Goal: Information Seeking & Learning: Learn about a topic

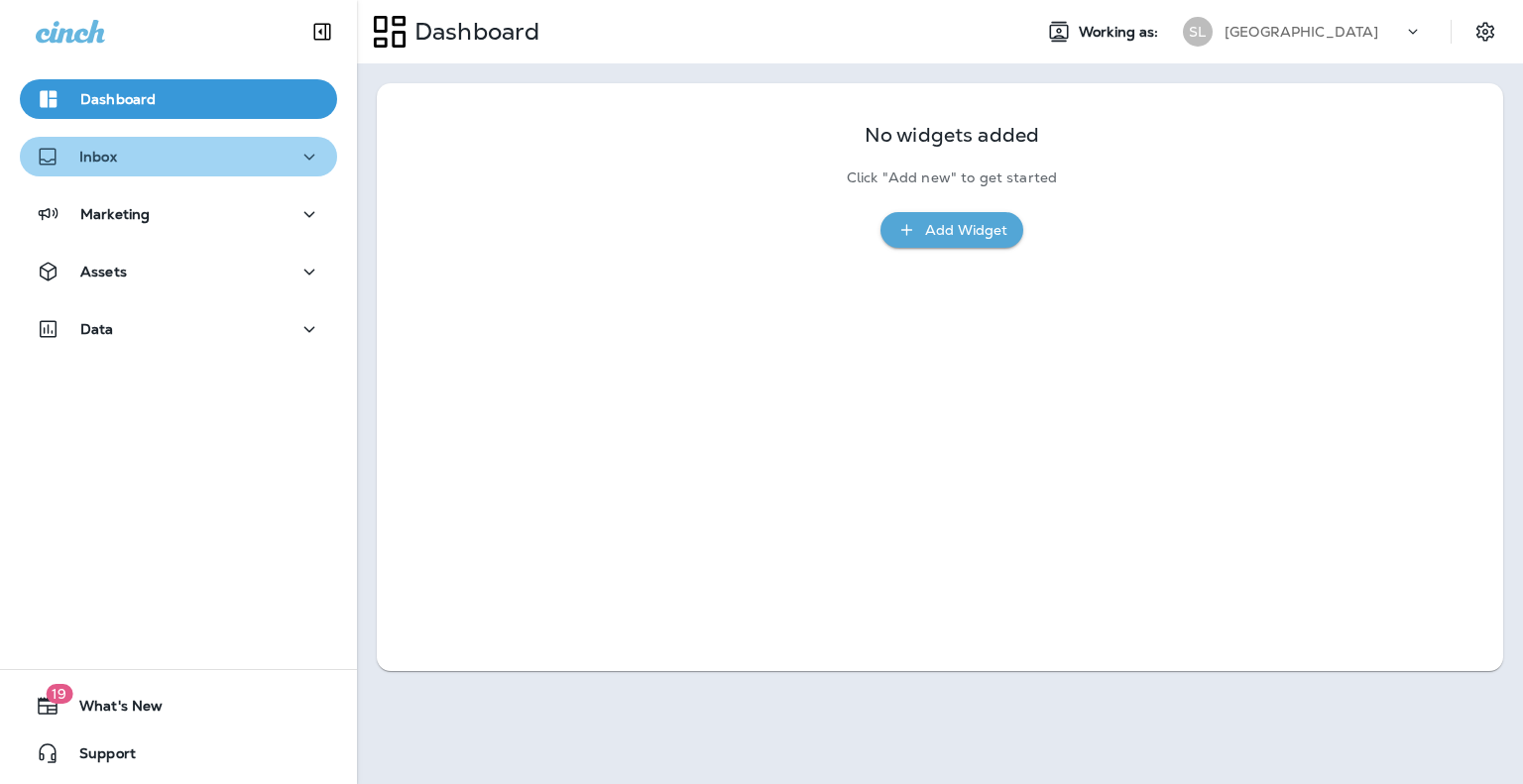
click at [304, 154] on icon "button" at bounding box center [309, 157] width 11 height 6
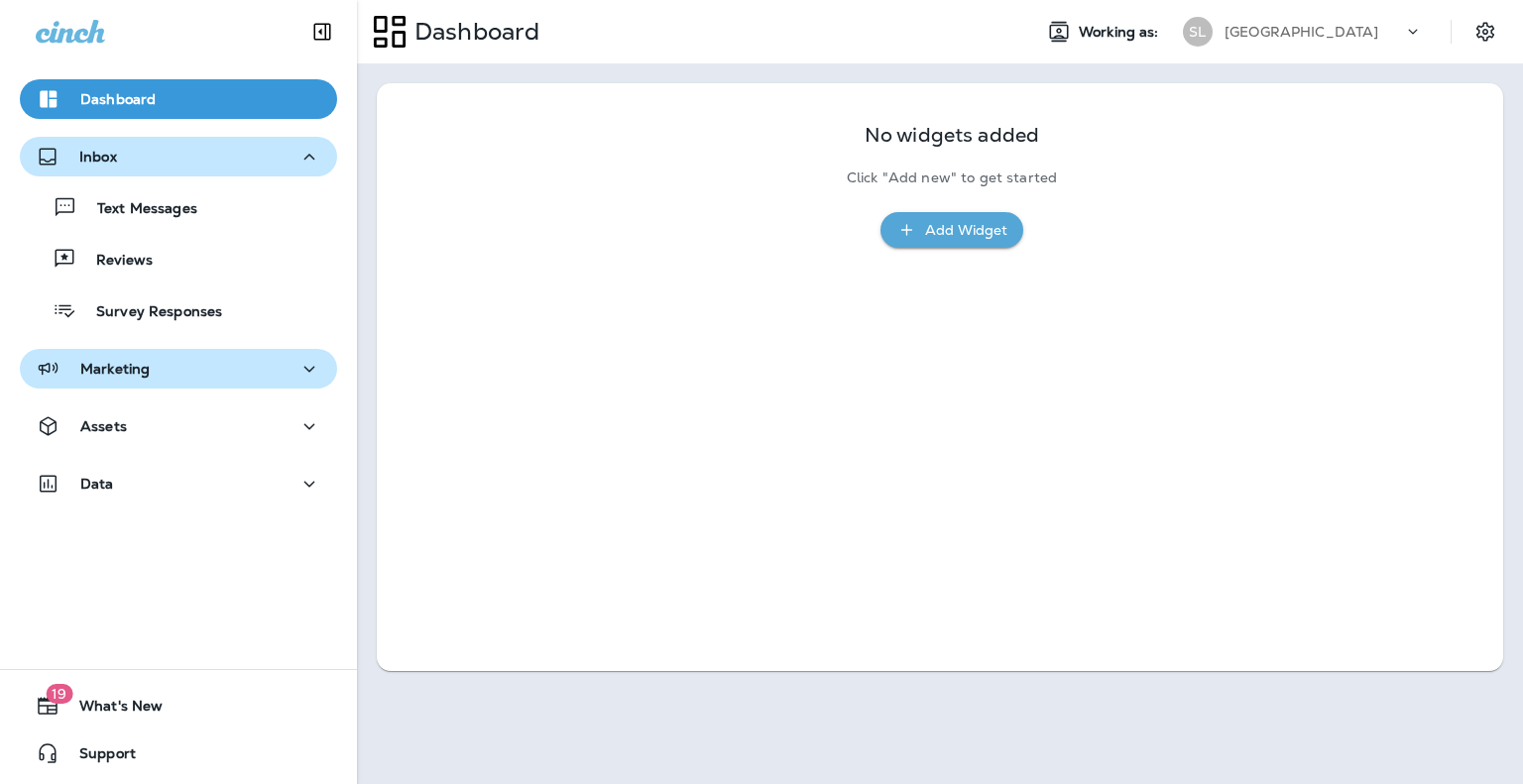
click at [297, 364] on icon "button" at bounding box center [309, 369] width 24 height 25
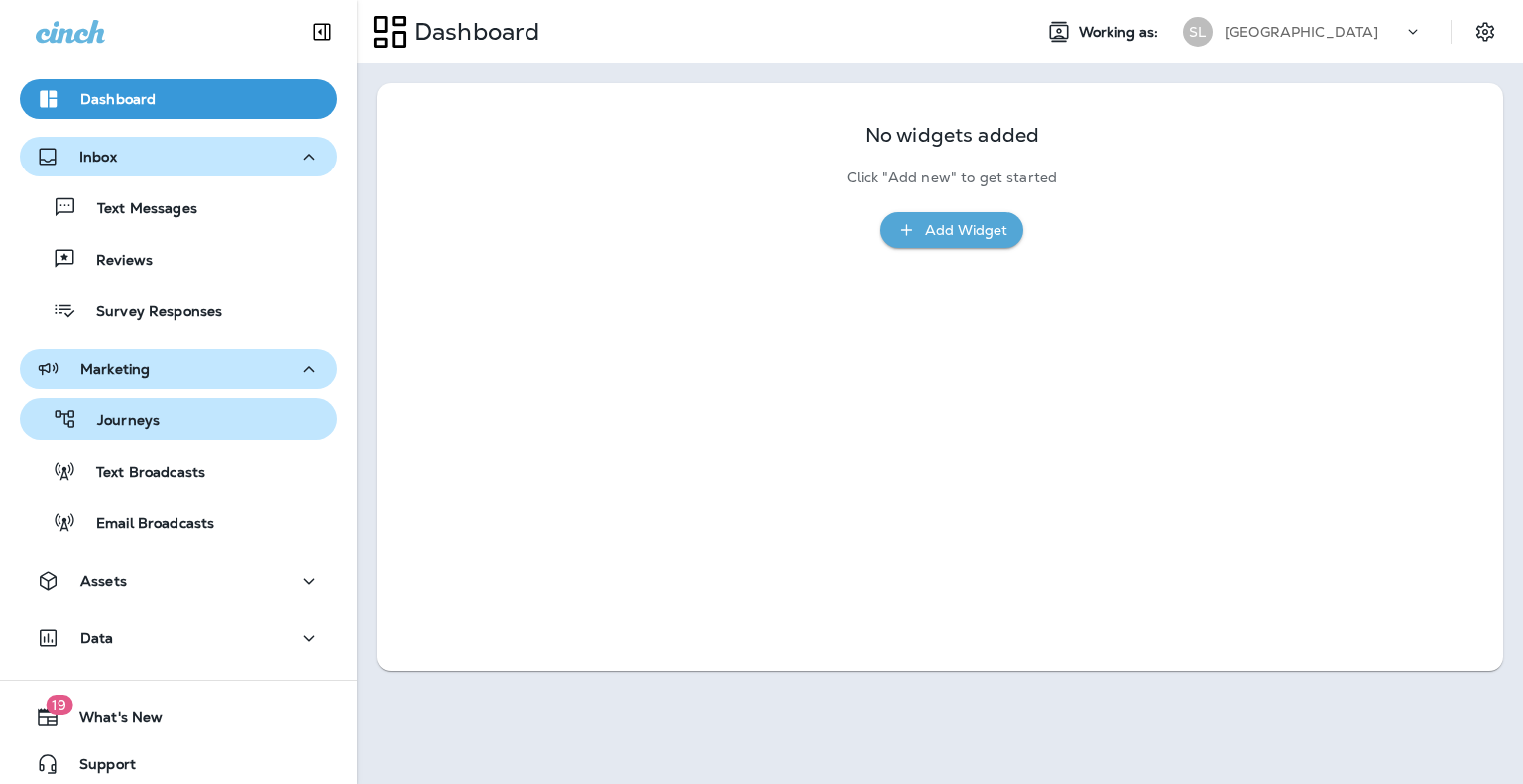
click at [148, 426] on p "Journeys" at bounding box center [118, 421] width 82 height 19
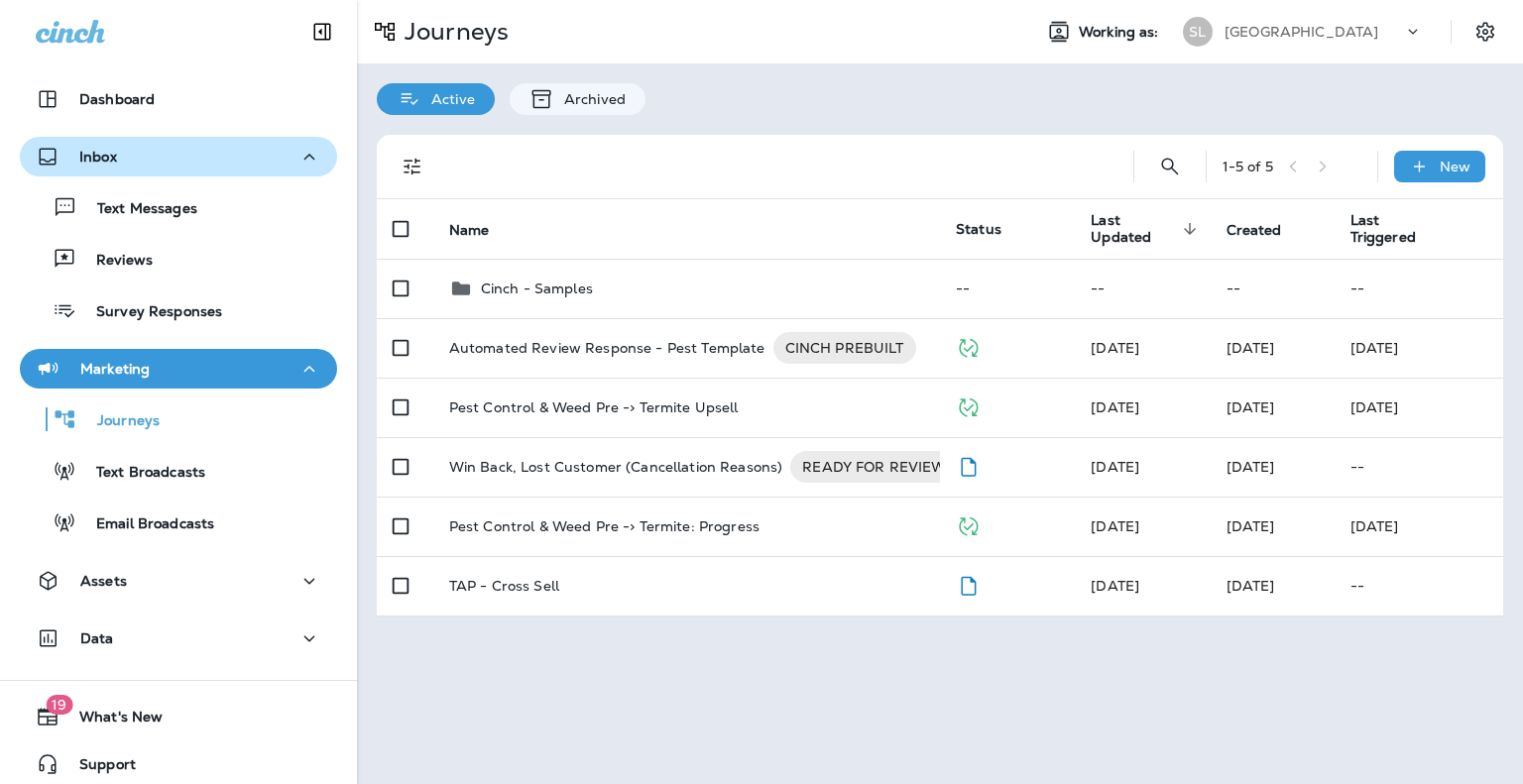
click at [307, 366] on icon "button" at bounding box center [309, 369] width 24 height 25
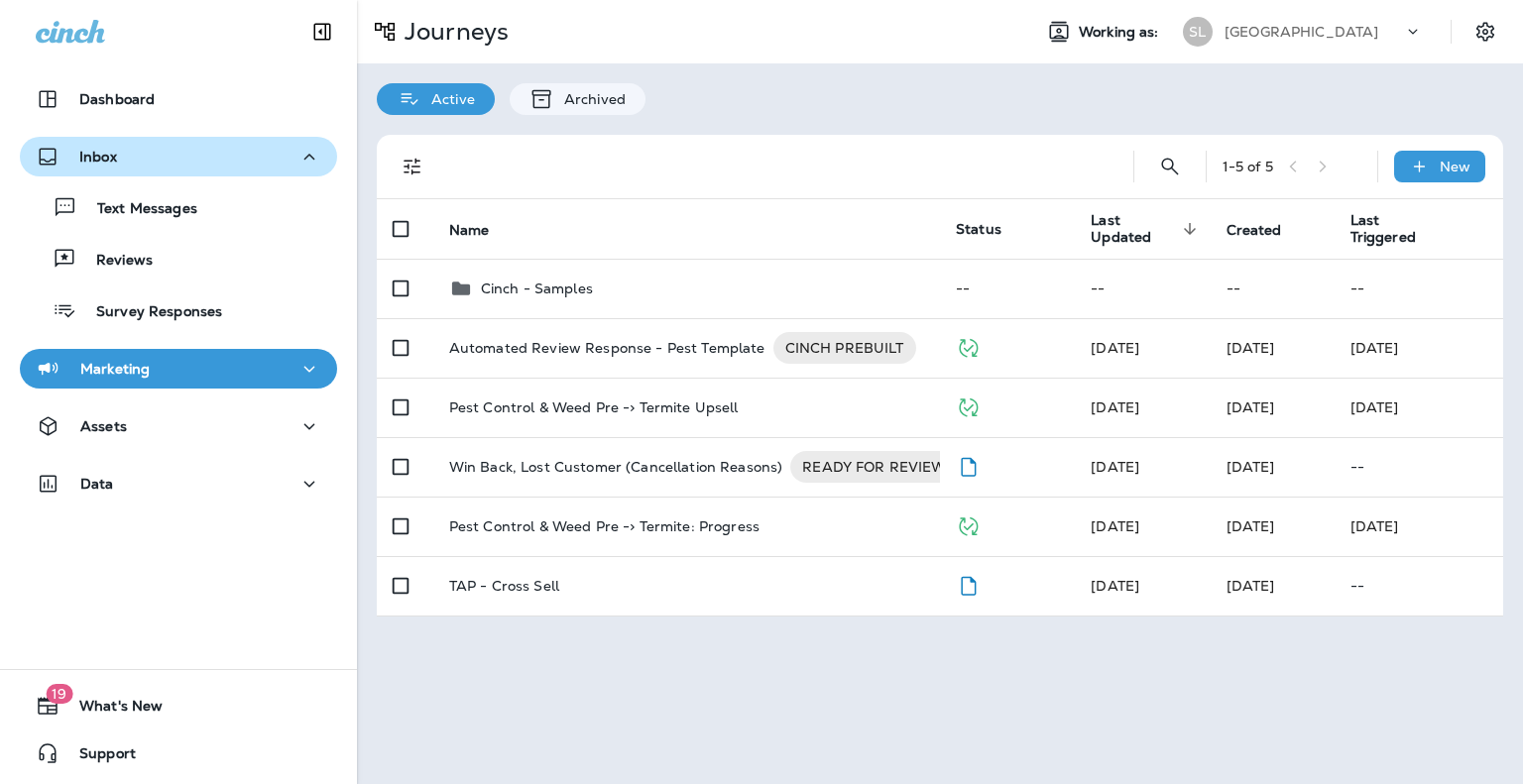
click at [1268, 36] on p "Sun Lakes" at bounding box center [1301, 32] width 154 height 16
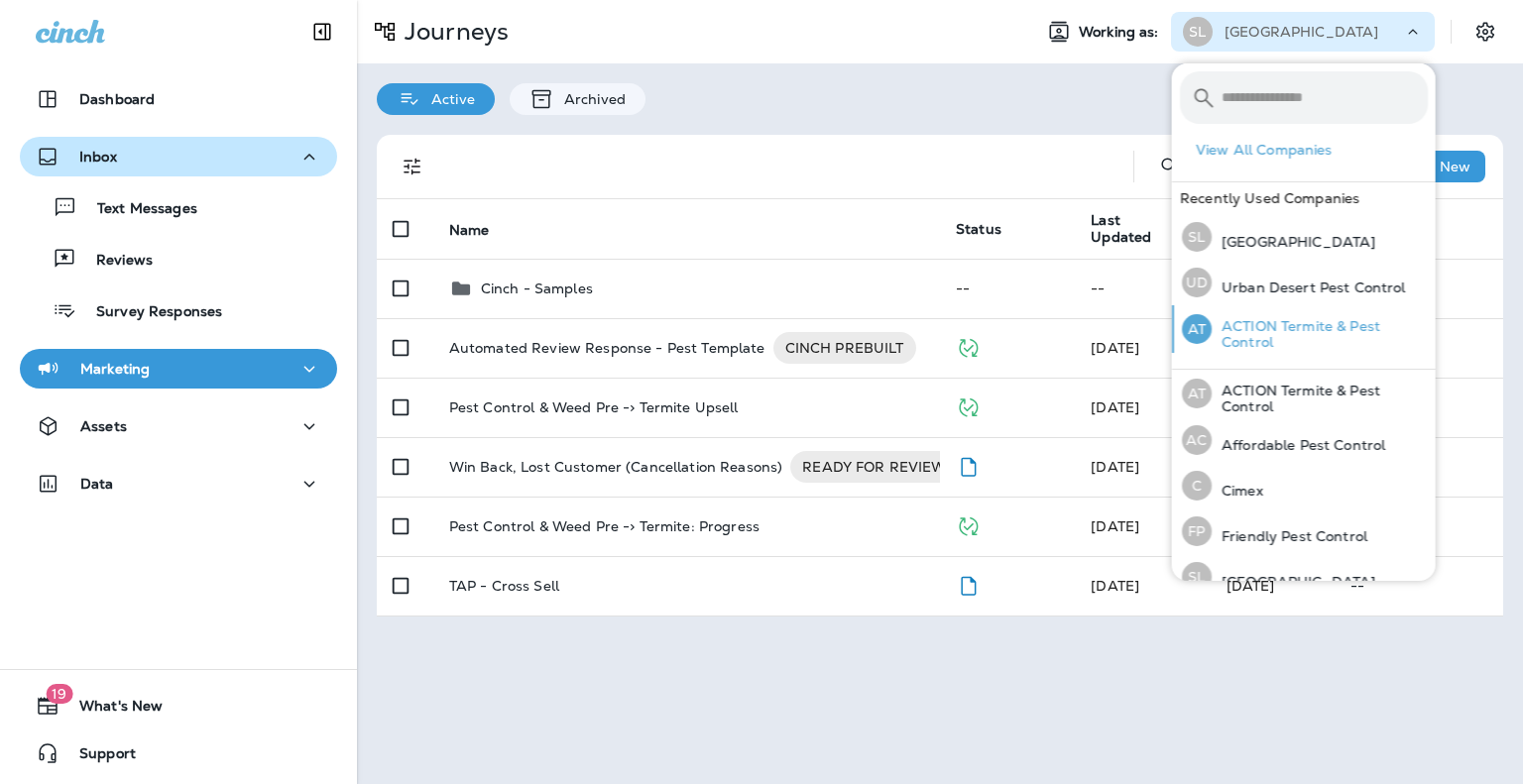
click at [1257, 324] on p "ACTION Termite & Pest Control" at bounding box center [1319, 334] width 217 height 32
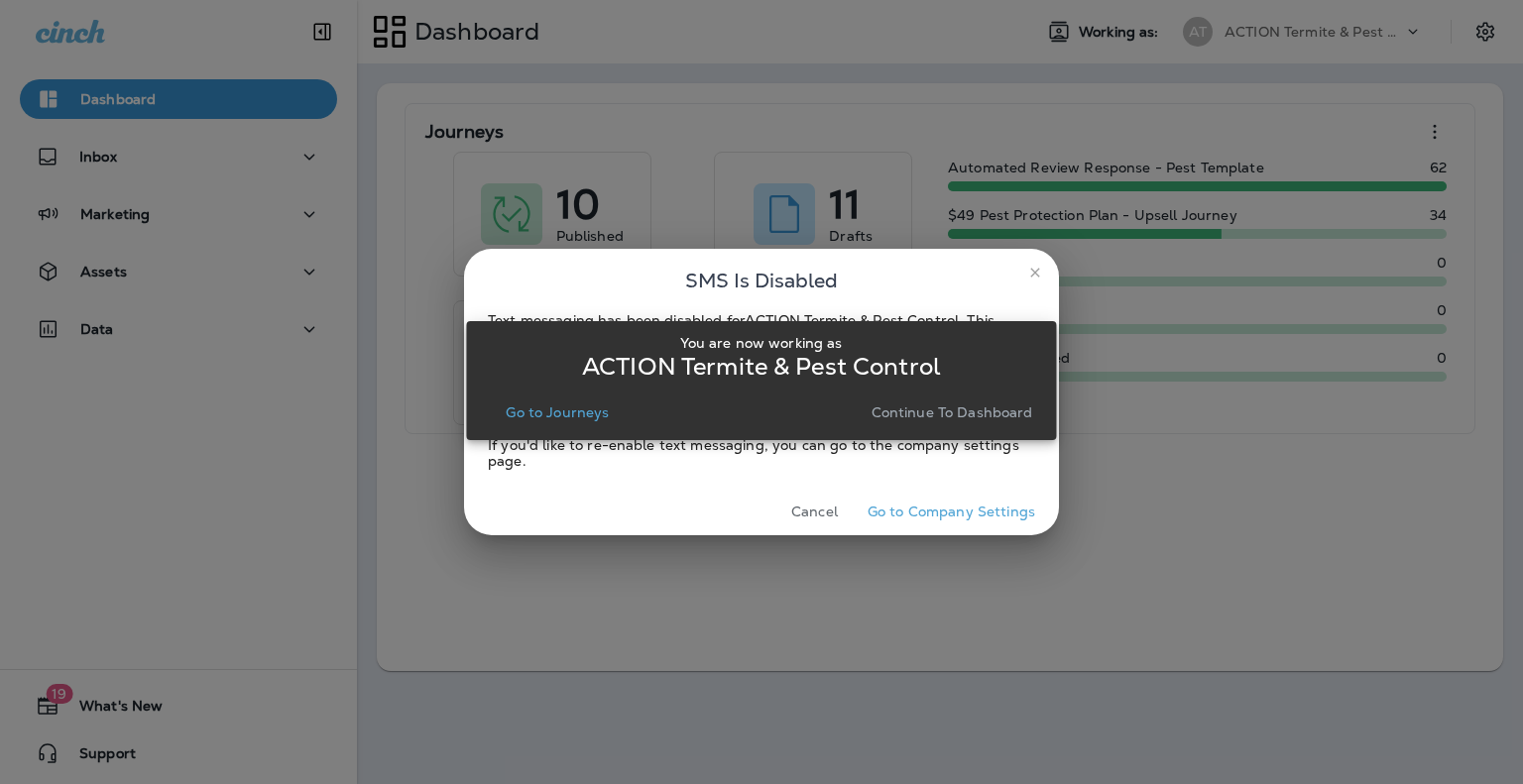
click at [952, 409] on p "Continue to Dashboard" at bounding box center [952, 412] width 162 height 16
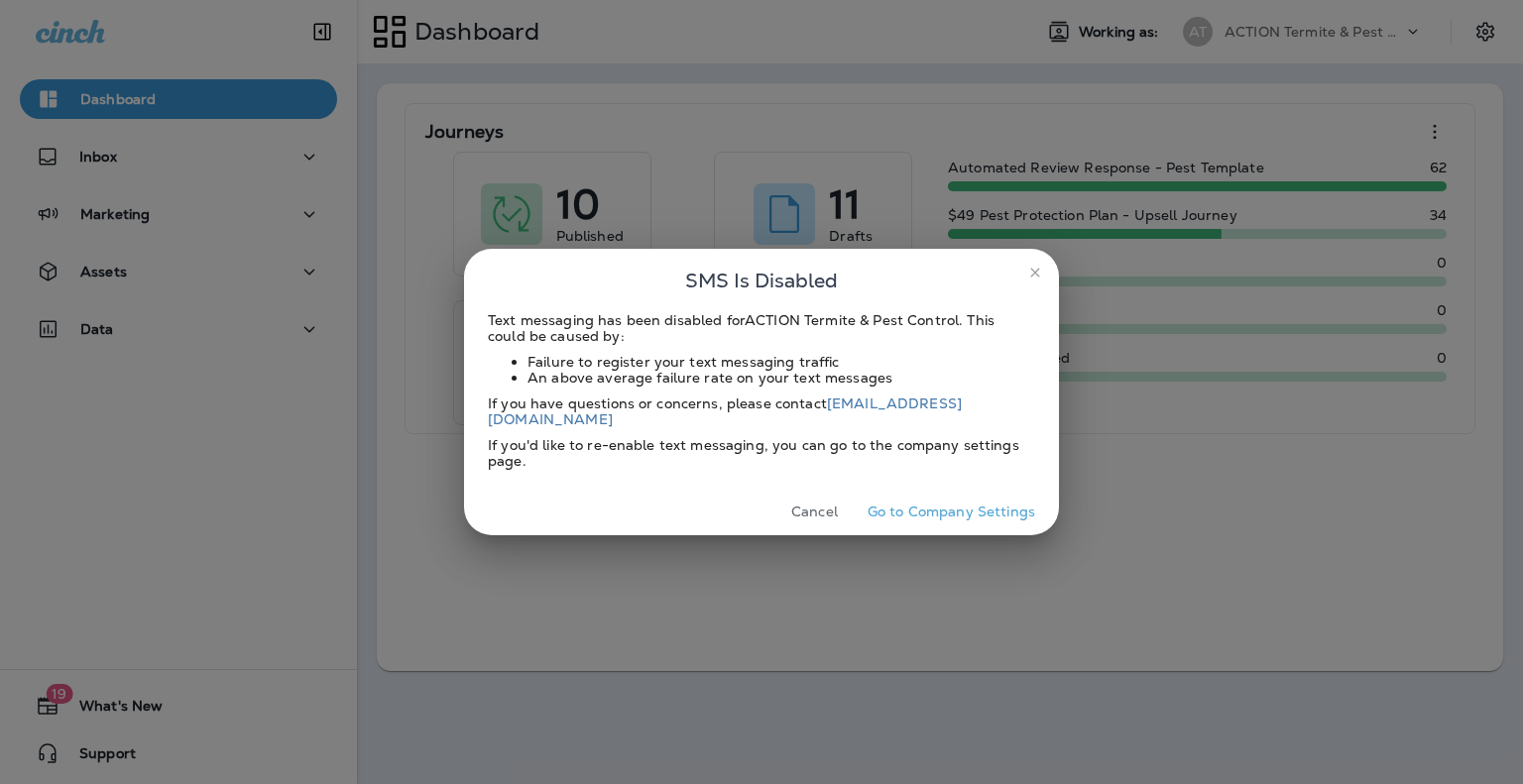
click at [964, 506] on button "Go to Company Settings" at bounding box center [951, 512] width 184 height 31
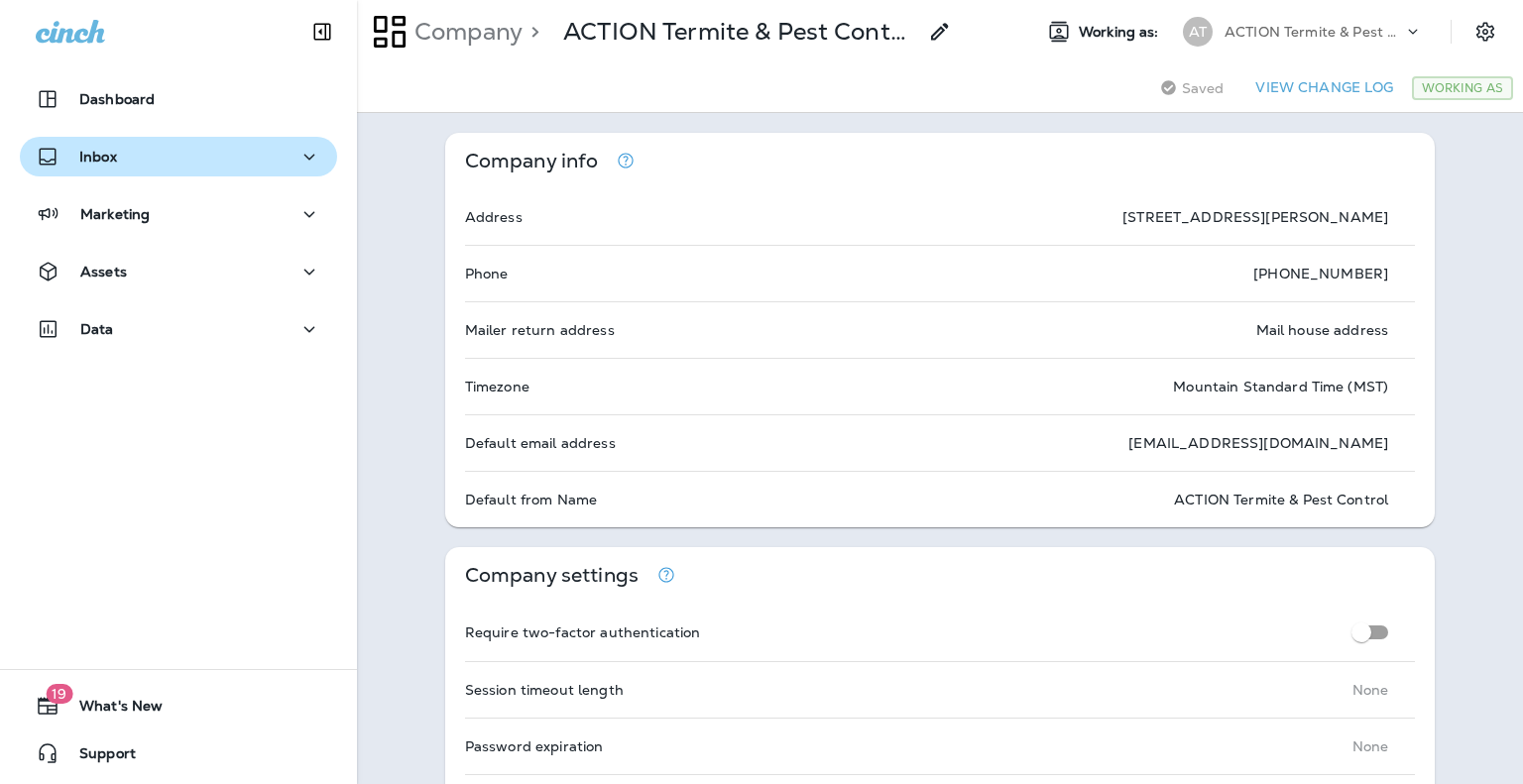
click at [299, 154] on icon "button" at bounding box center [309, 157] width 24 height 25
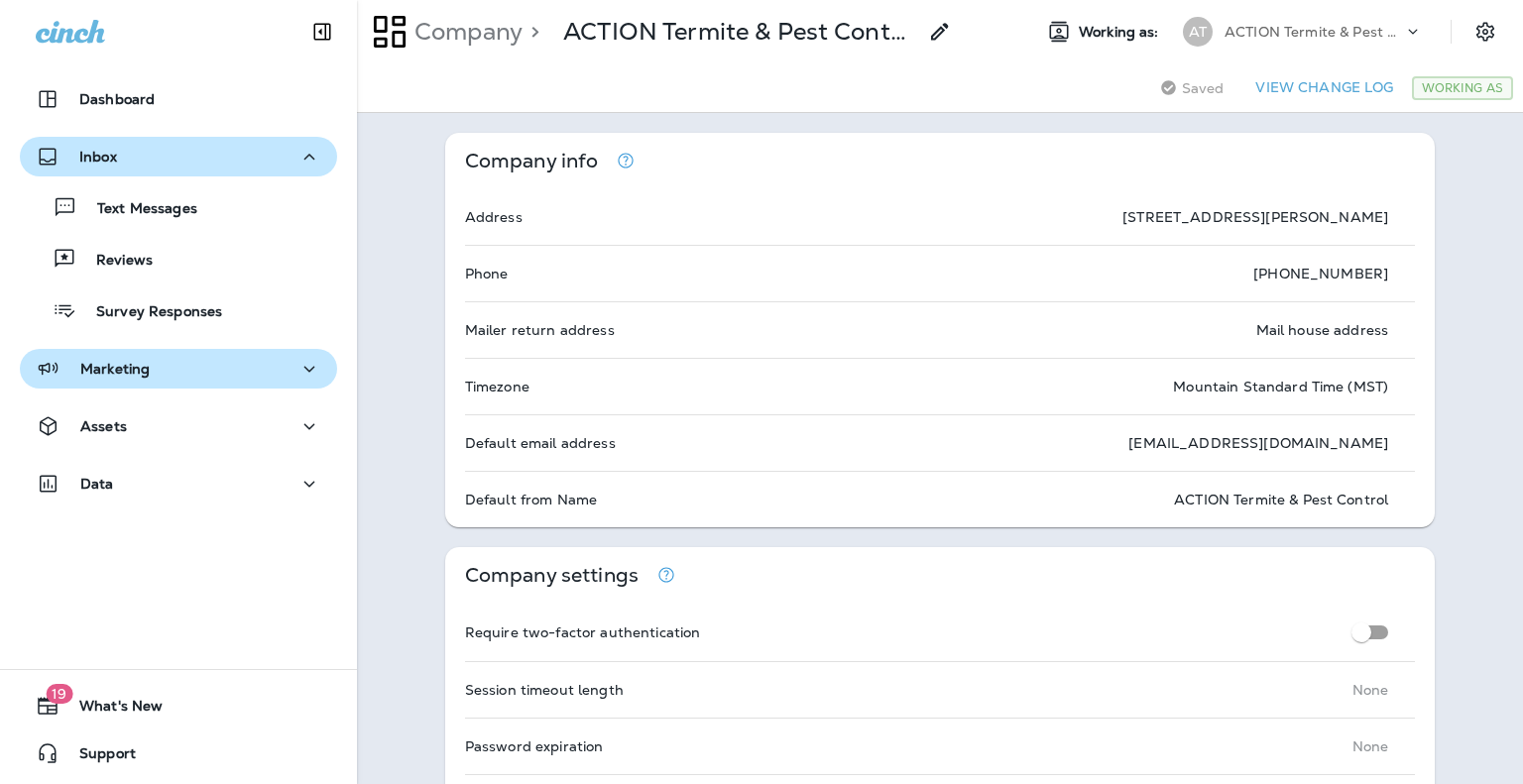
click at [297, 368] on icon "button" at bounding box center [309, 369] width 24 height 25
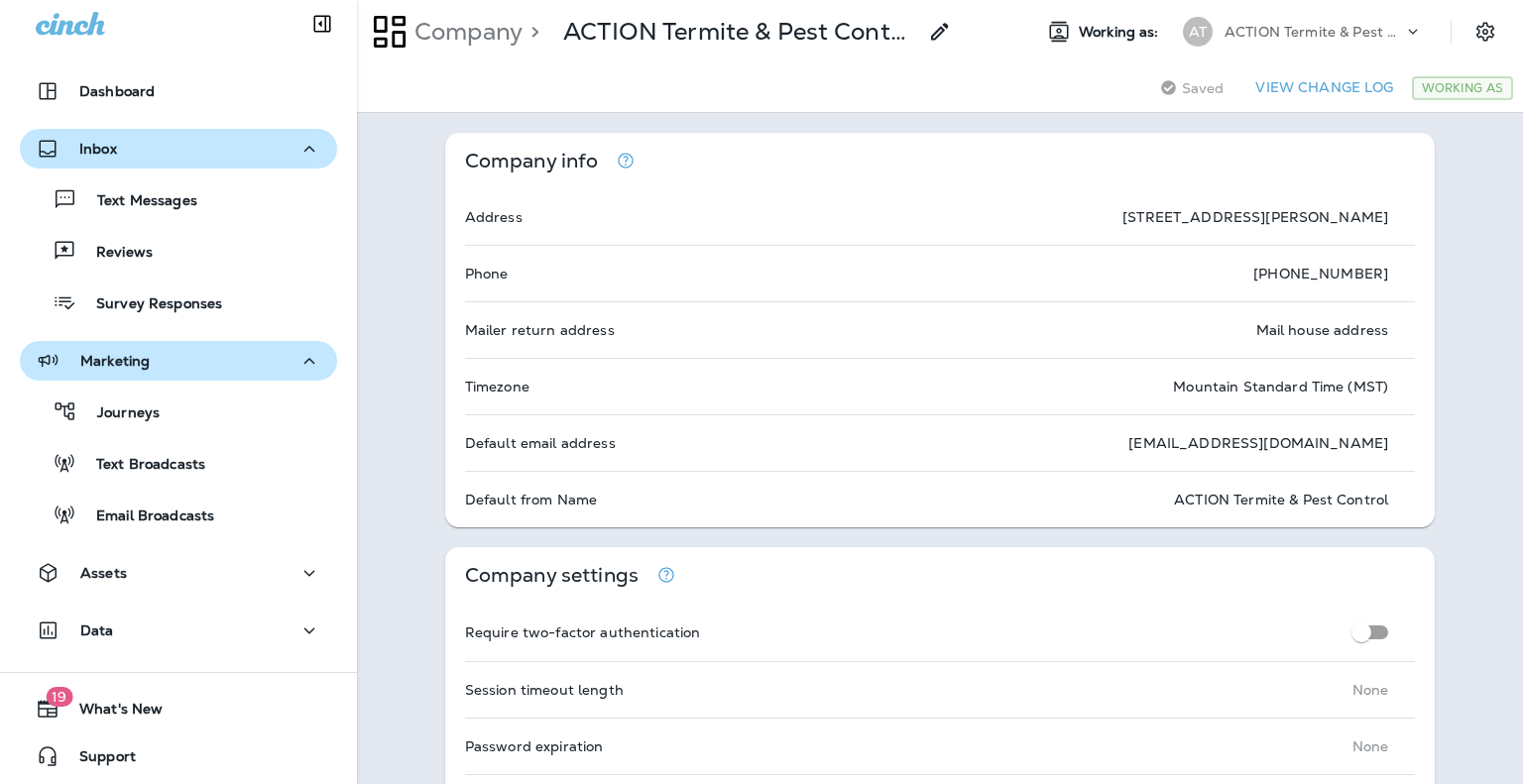
scroll to position [10, 0]
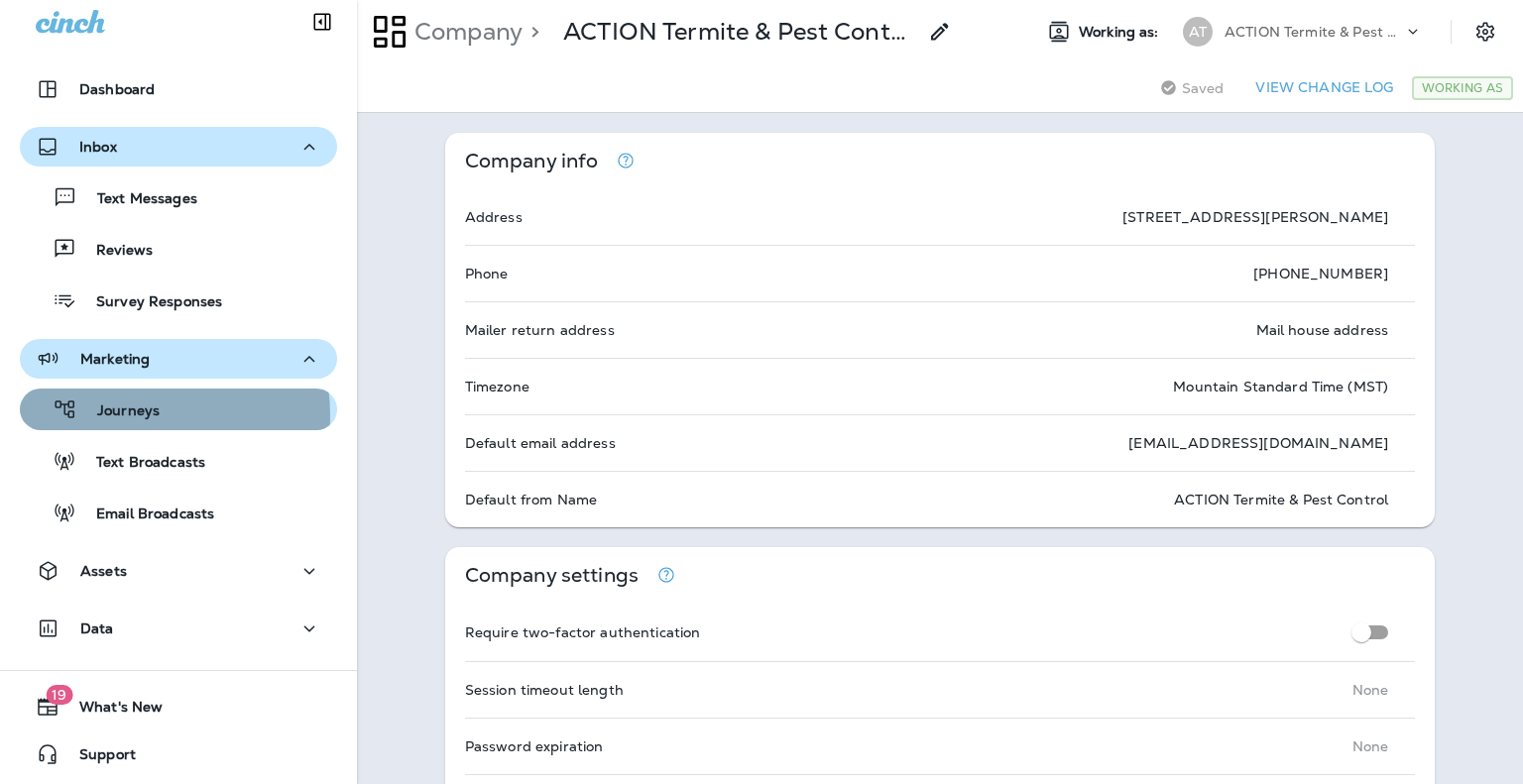
click at [130, 415] on p "Journeys" at bounding box center [118, 411] width 82 height 19
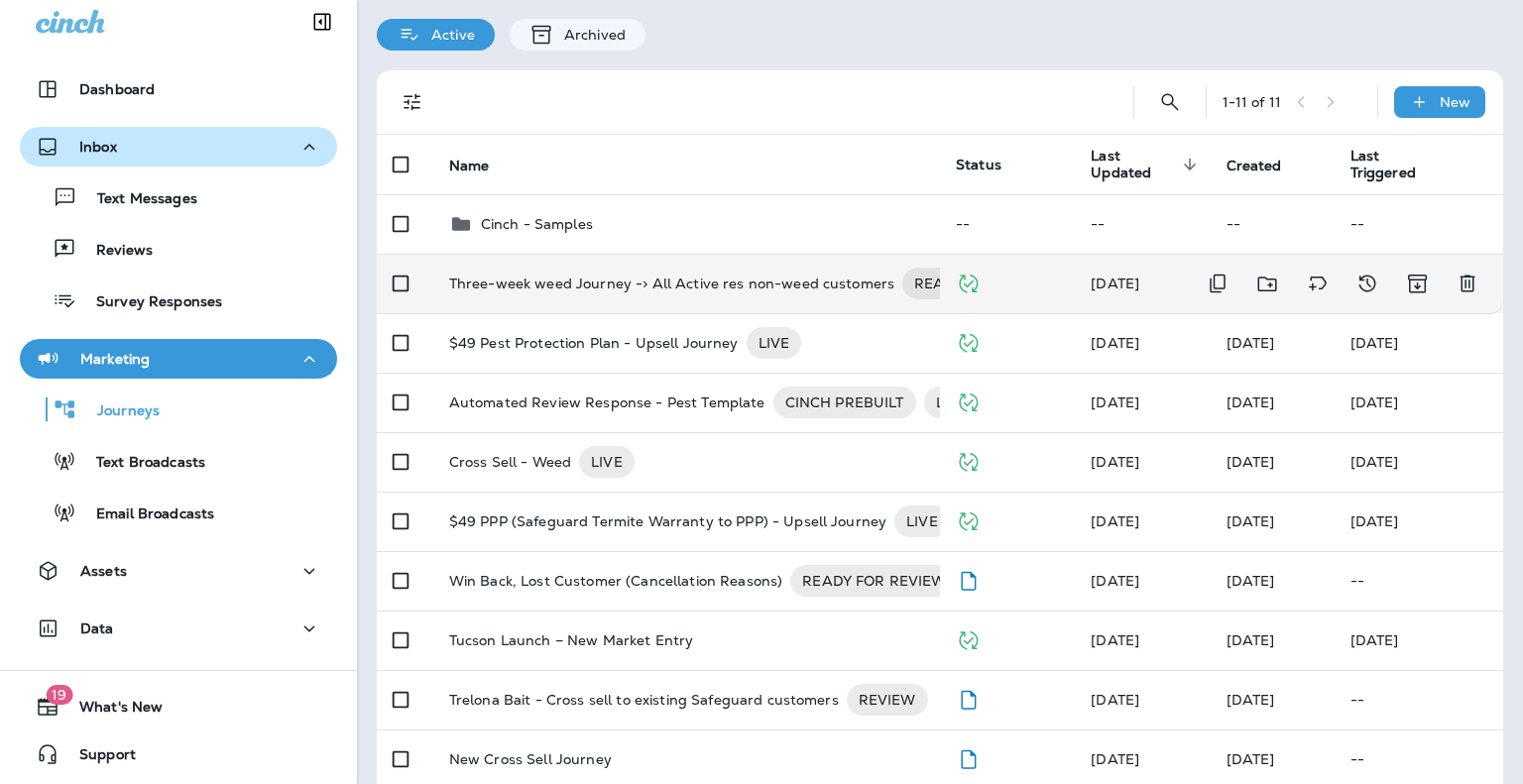
scroll to position [99, 0]
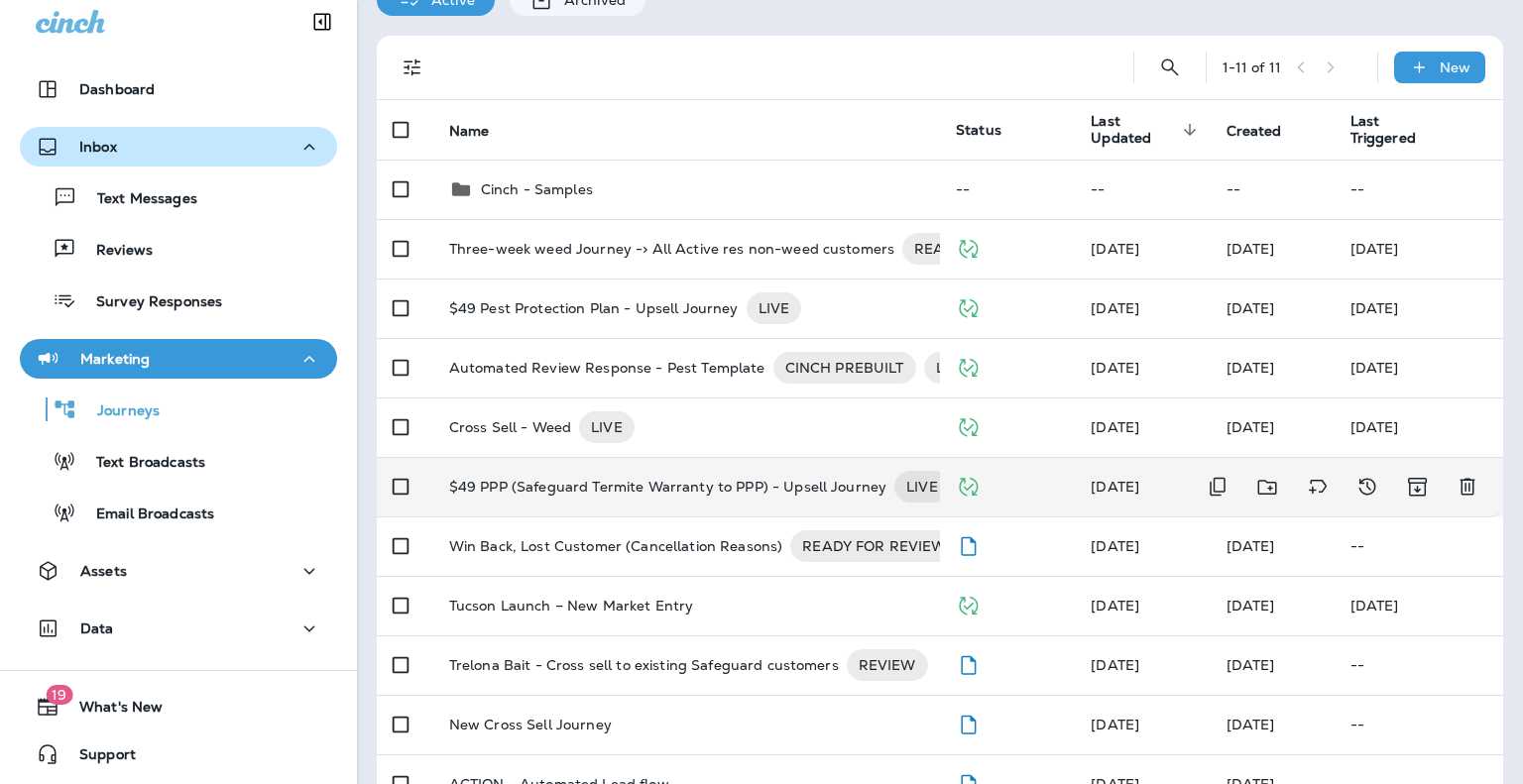
click at [584, 490] on p "$49 PPP (Safeguard Termite Warranty to PPP) - Upsell Journey" at bounding box center [668, 487] width 437 height 32
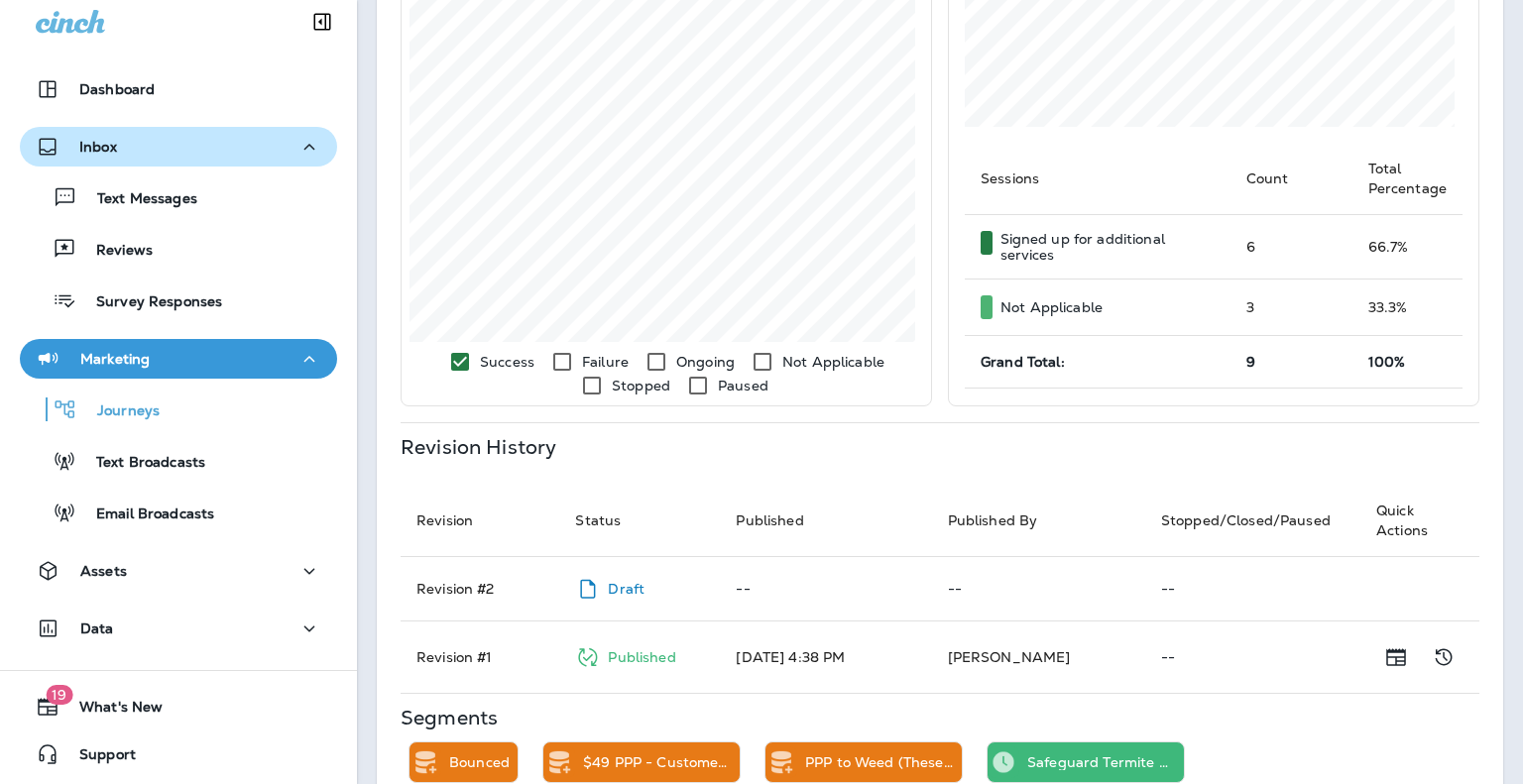
scroll to position [476, 0]
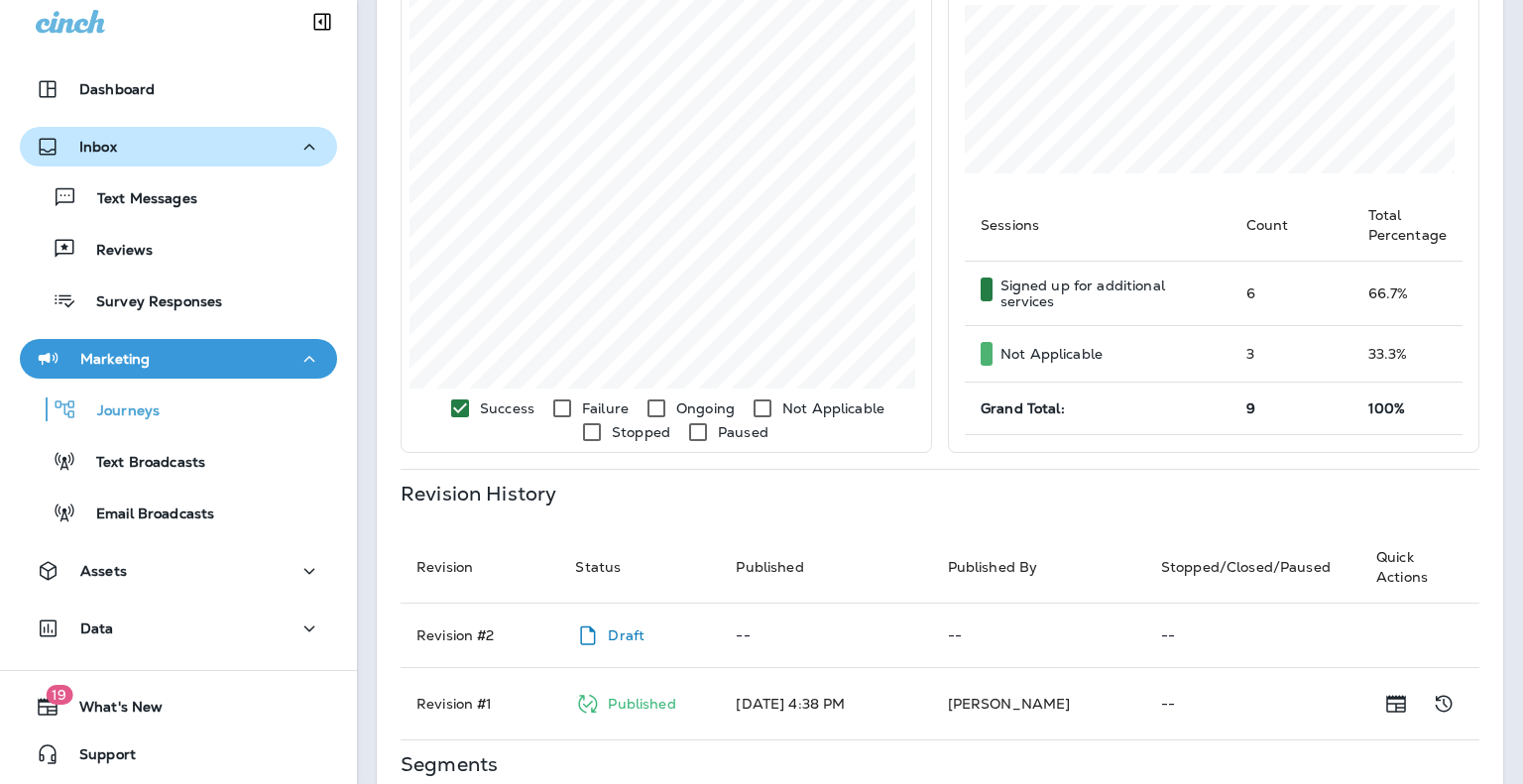
click at [1241, 292] on td "6" at bounding box center [1291, 293] width 122 height 65
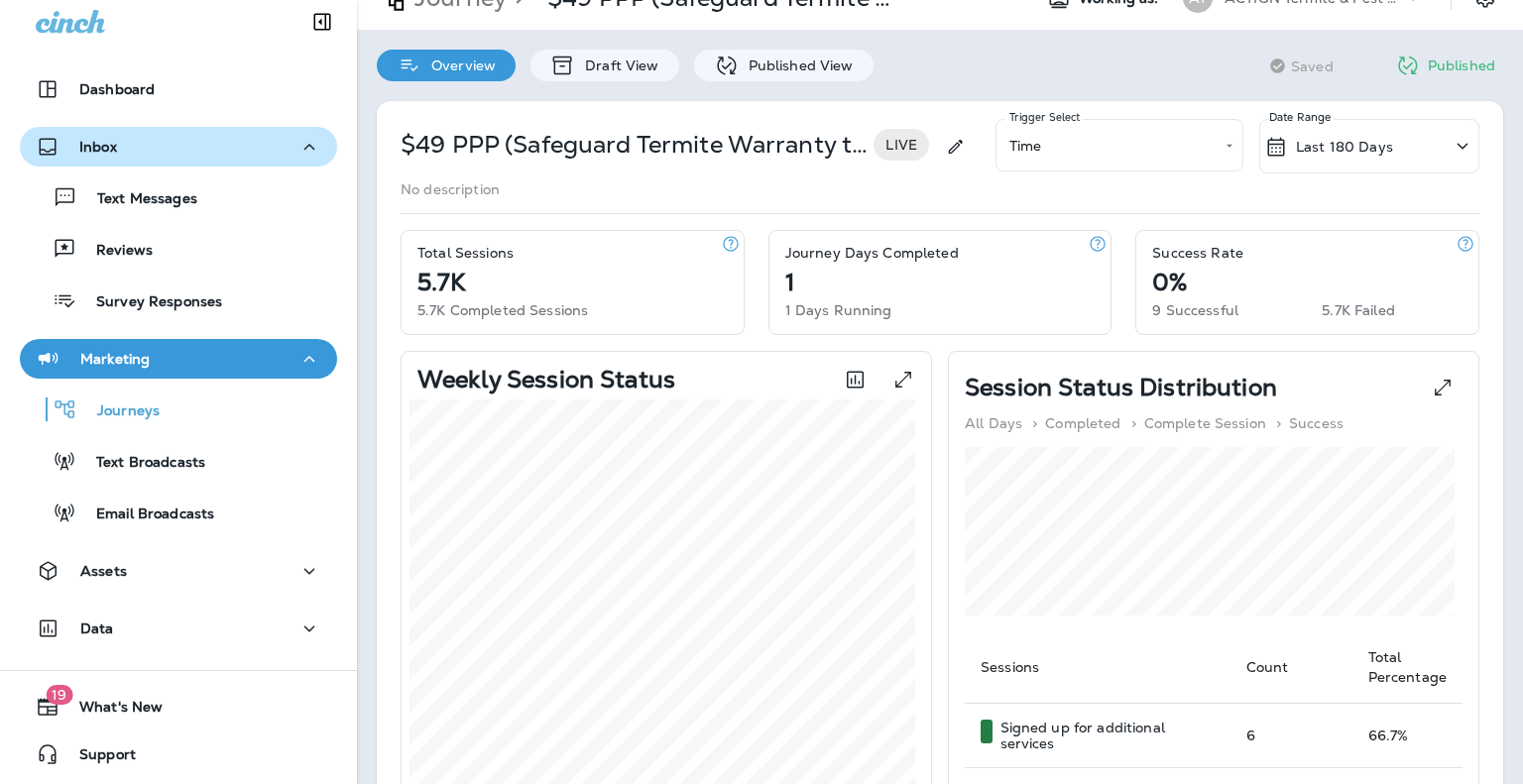
scroll to position [0, 0]
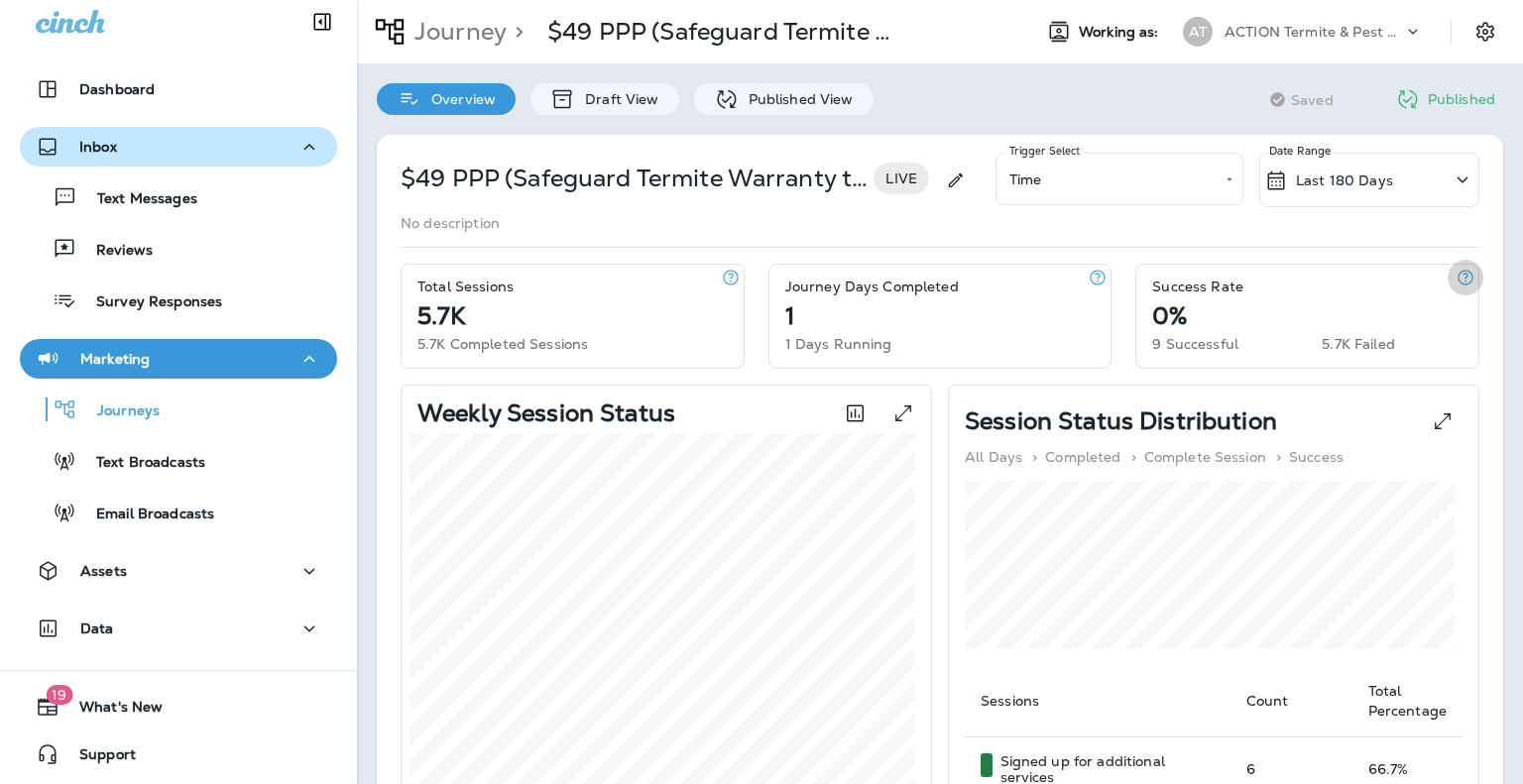
click at [1456, 276] on icon "button" at bounding box center [1466, 277] width 20 height 20
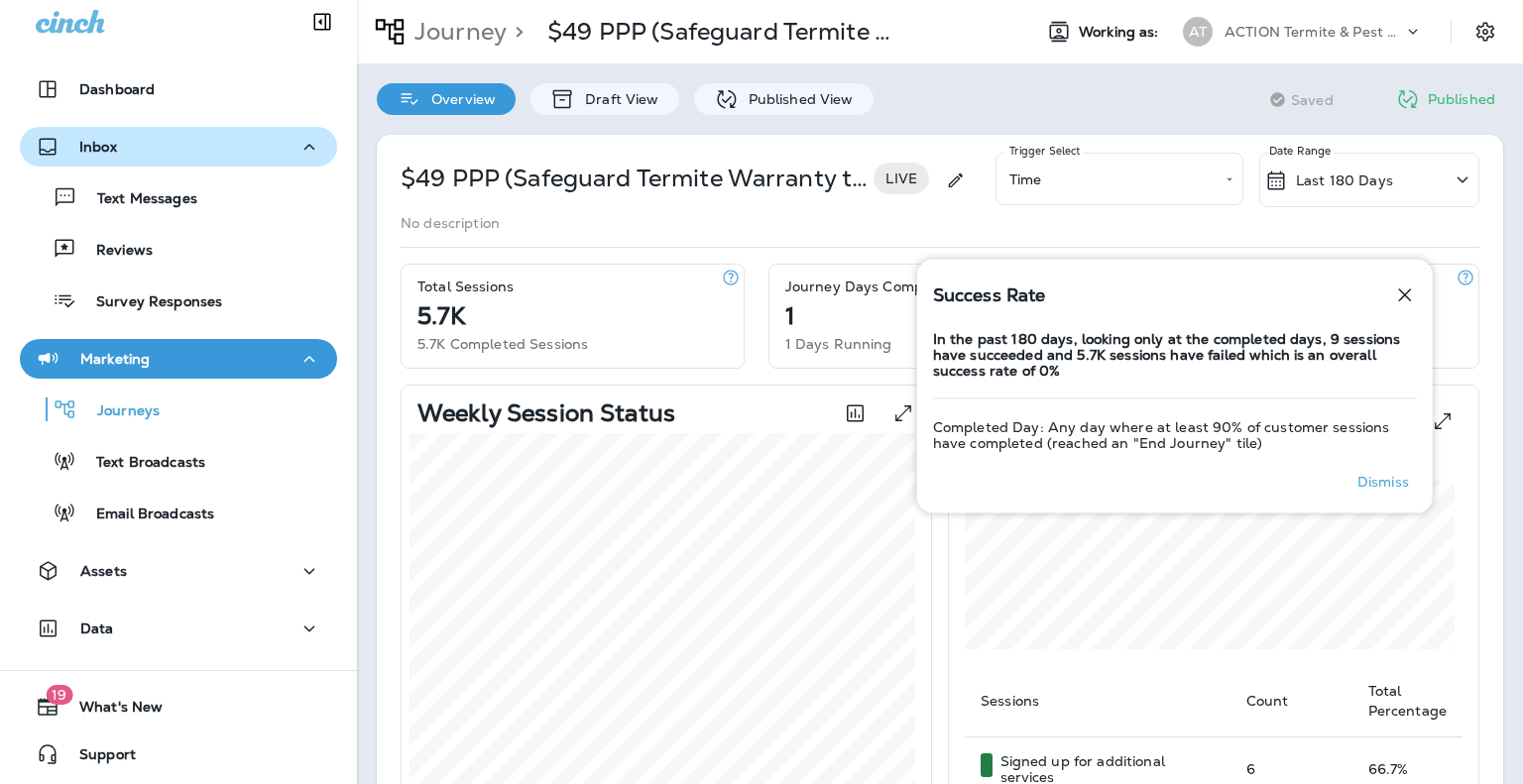
click at [1458, 276] on icon "button" at bounding box center [1465, 276] width 15 height 15
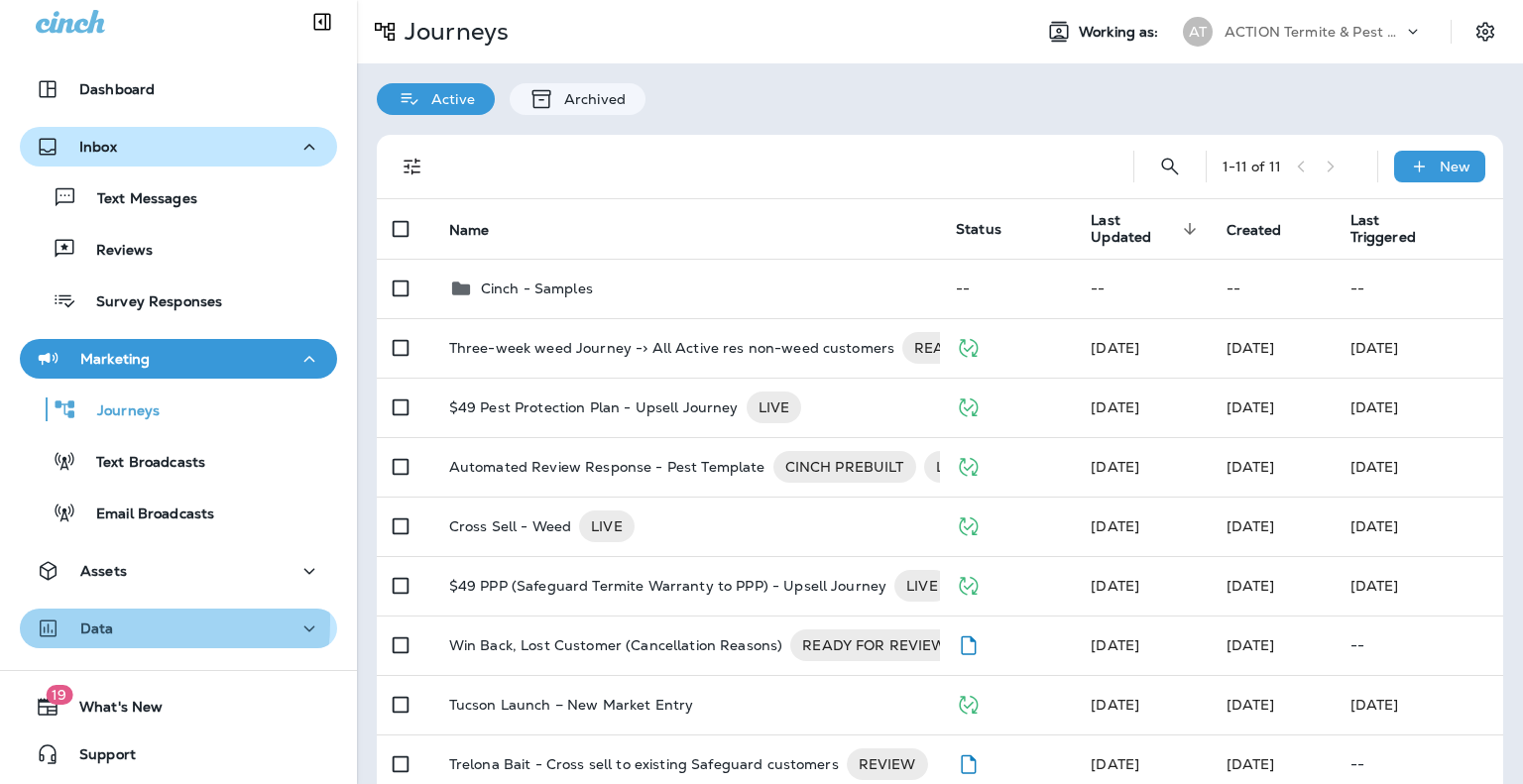
click at [103, 621] on p "Data" at bounding box center [97, 628] width 34 height 16
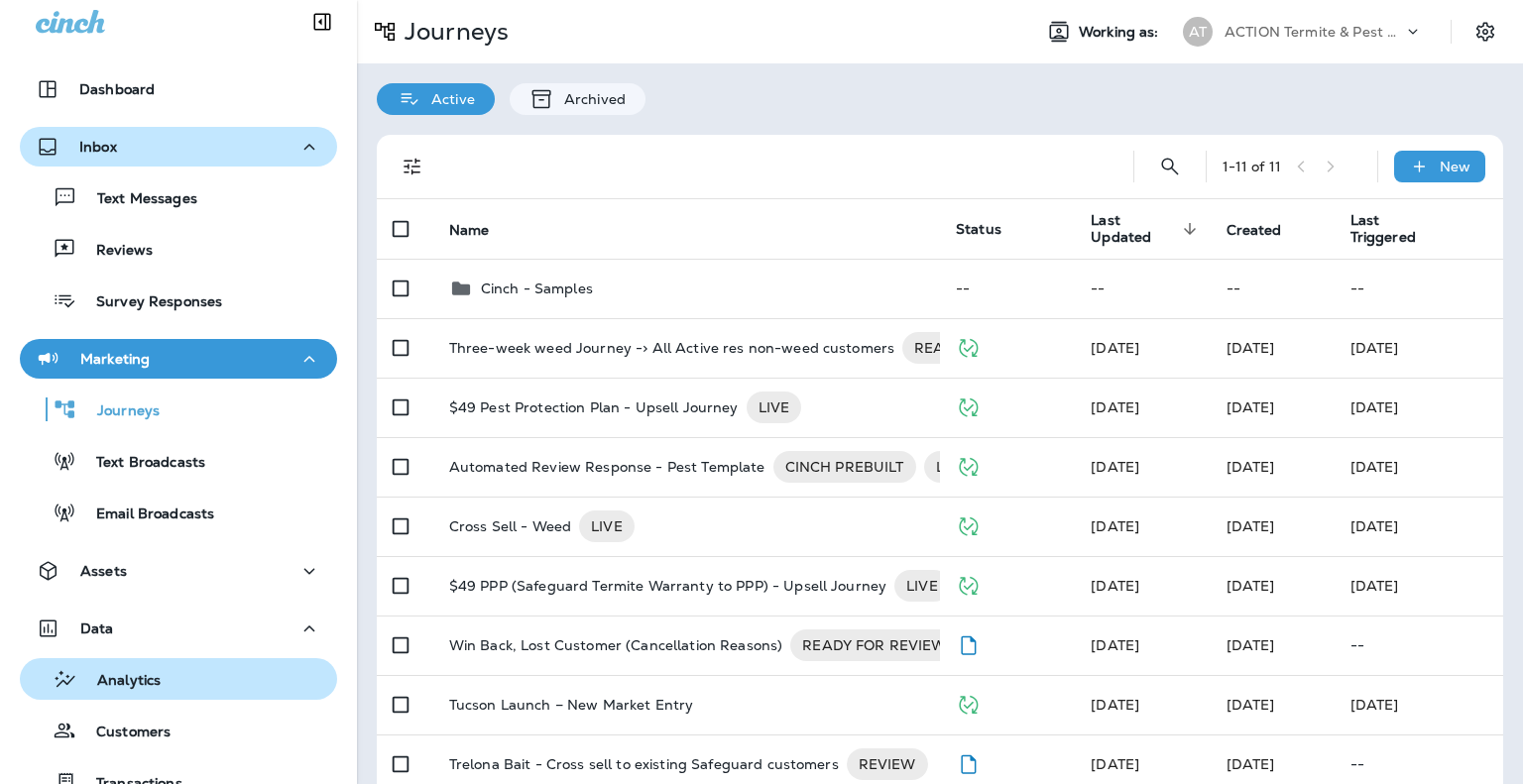
click at [144, 688] on p "Analytics" at bounding box center [118, 681] width 83 height 19
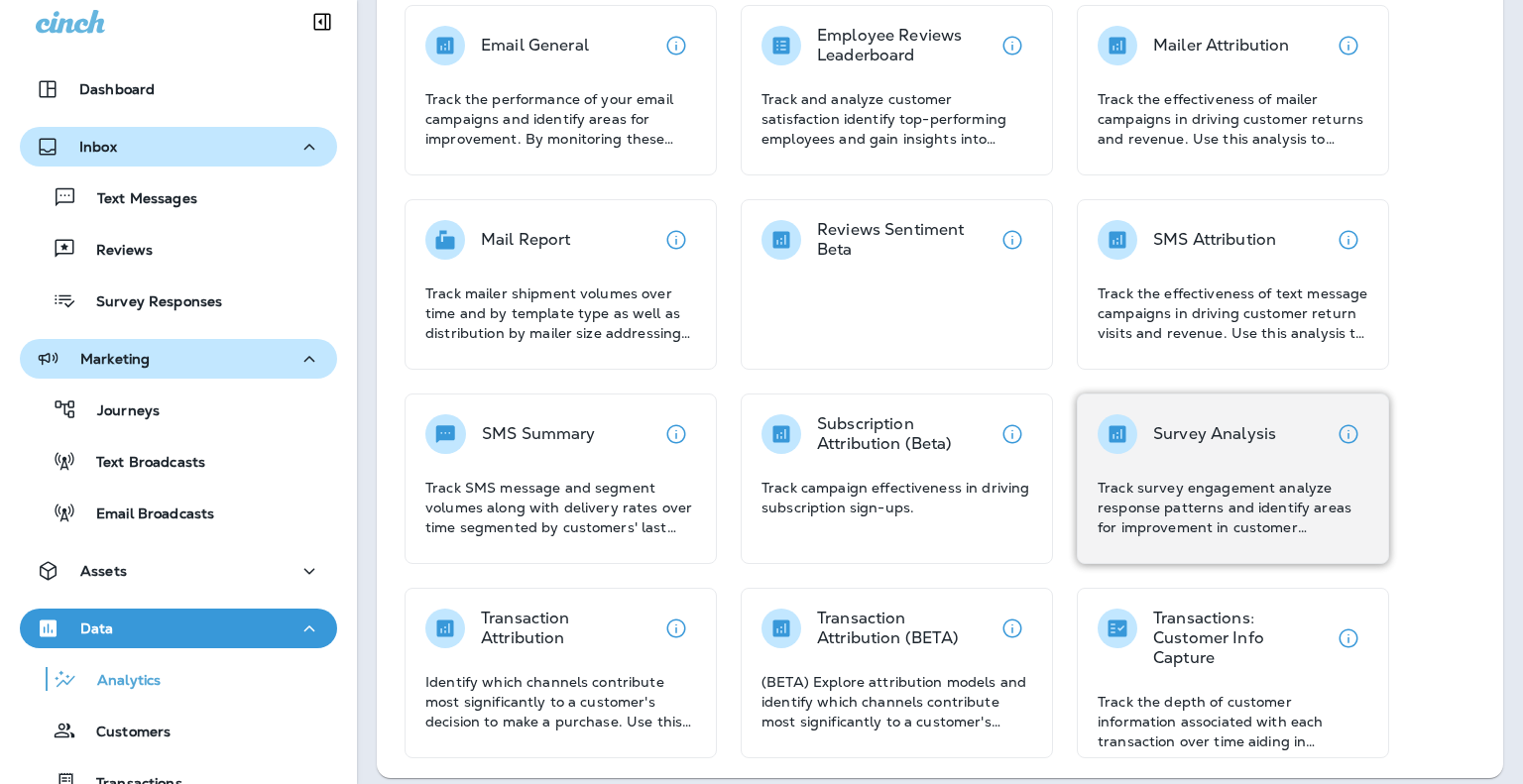
scroll to position [358, 0]
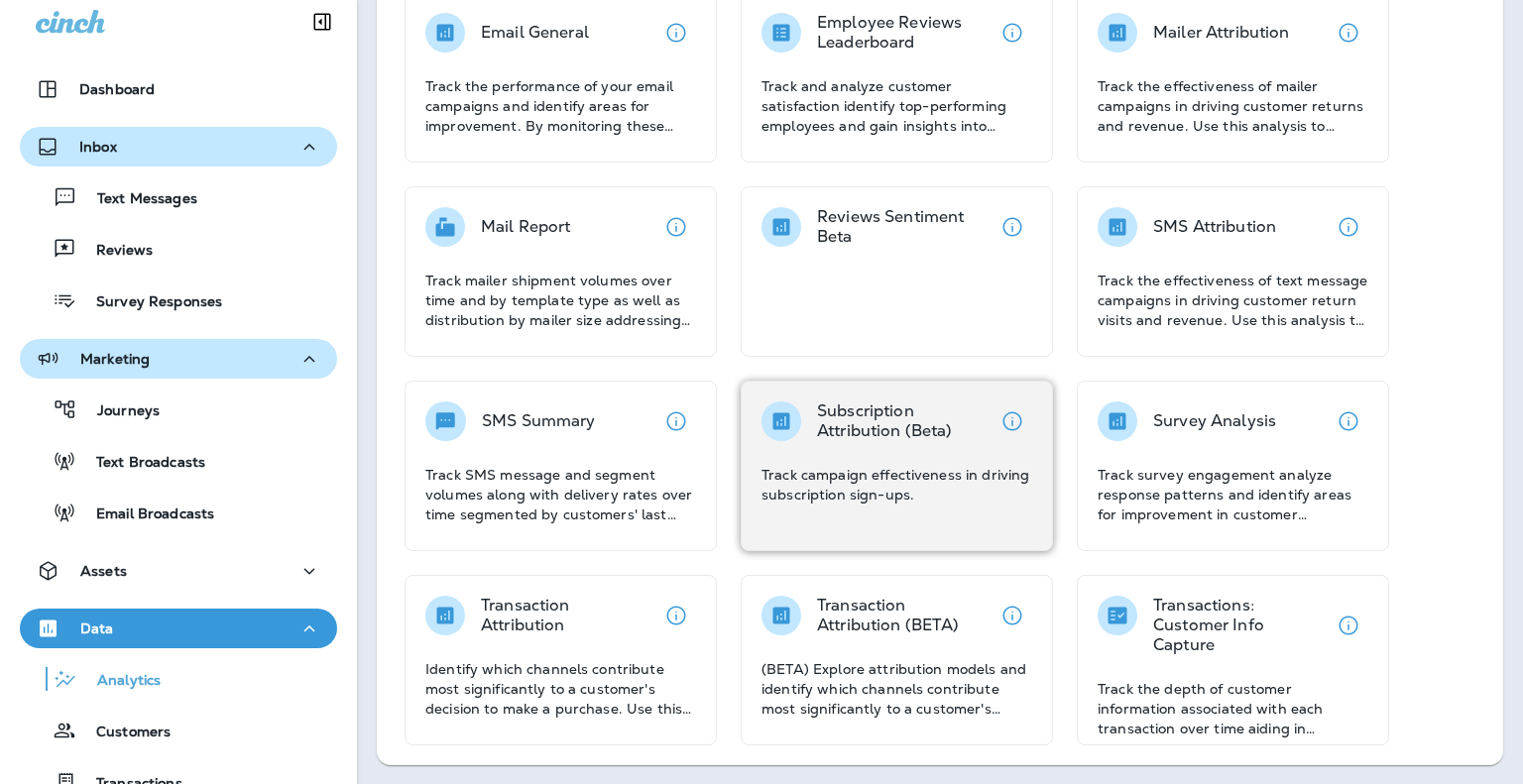
click at [916, 488] on p "Track campaign effectiveness in driving subscription sign-ups." at bounding box center [896, 485] width 270 height 40
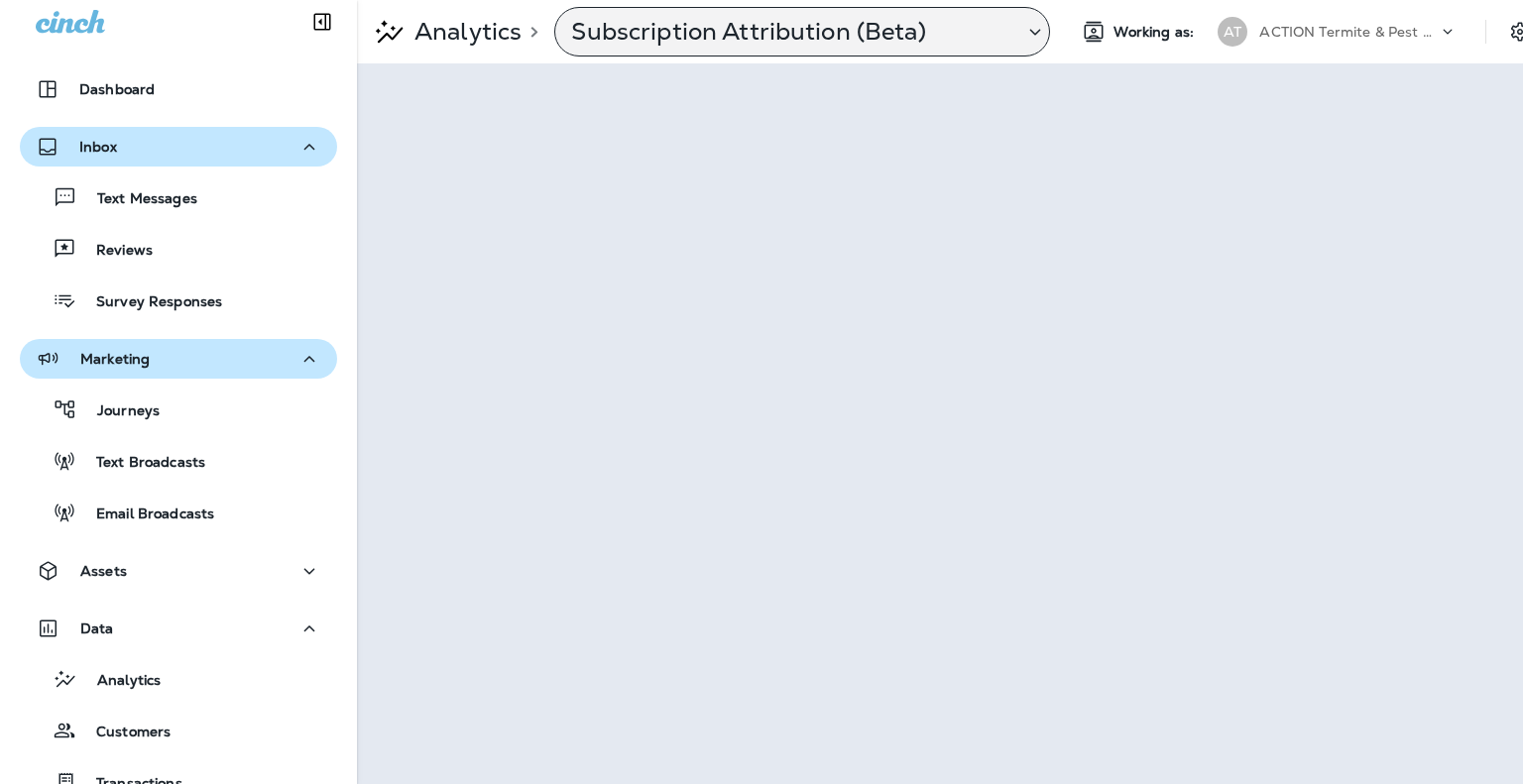
click at [1027, 25] on icon at bounding box center [1035, 32] width 24 height 25
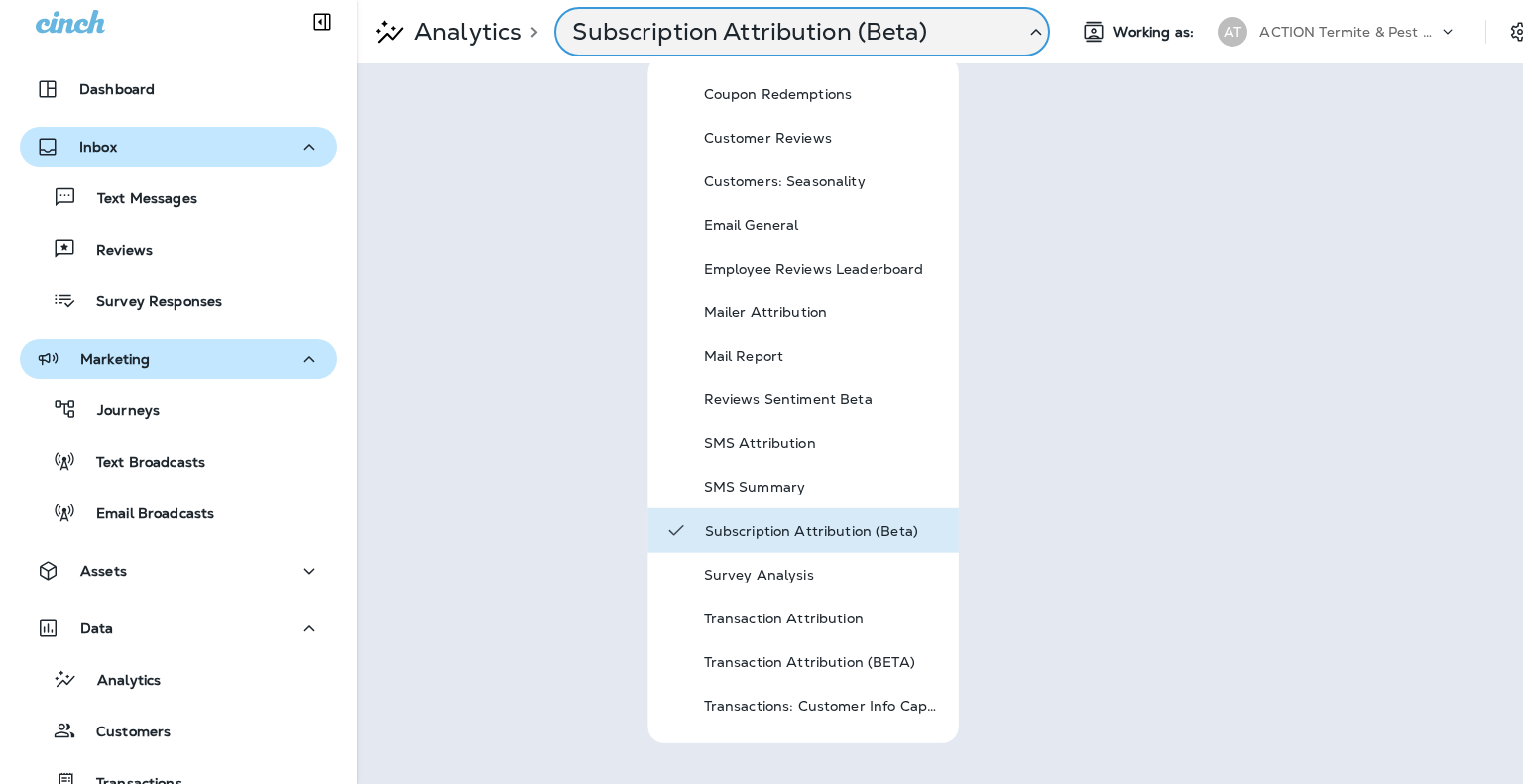
click at [1027, 23] on icon at bounding box center [1036, 32] width 24 height 25
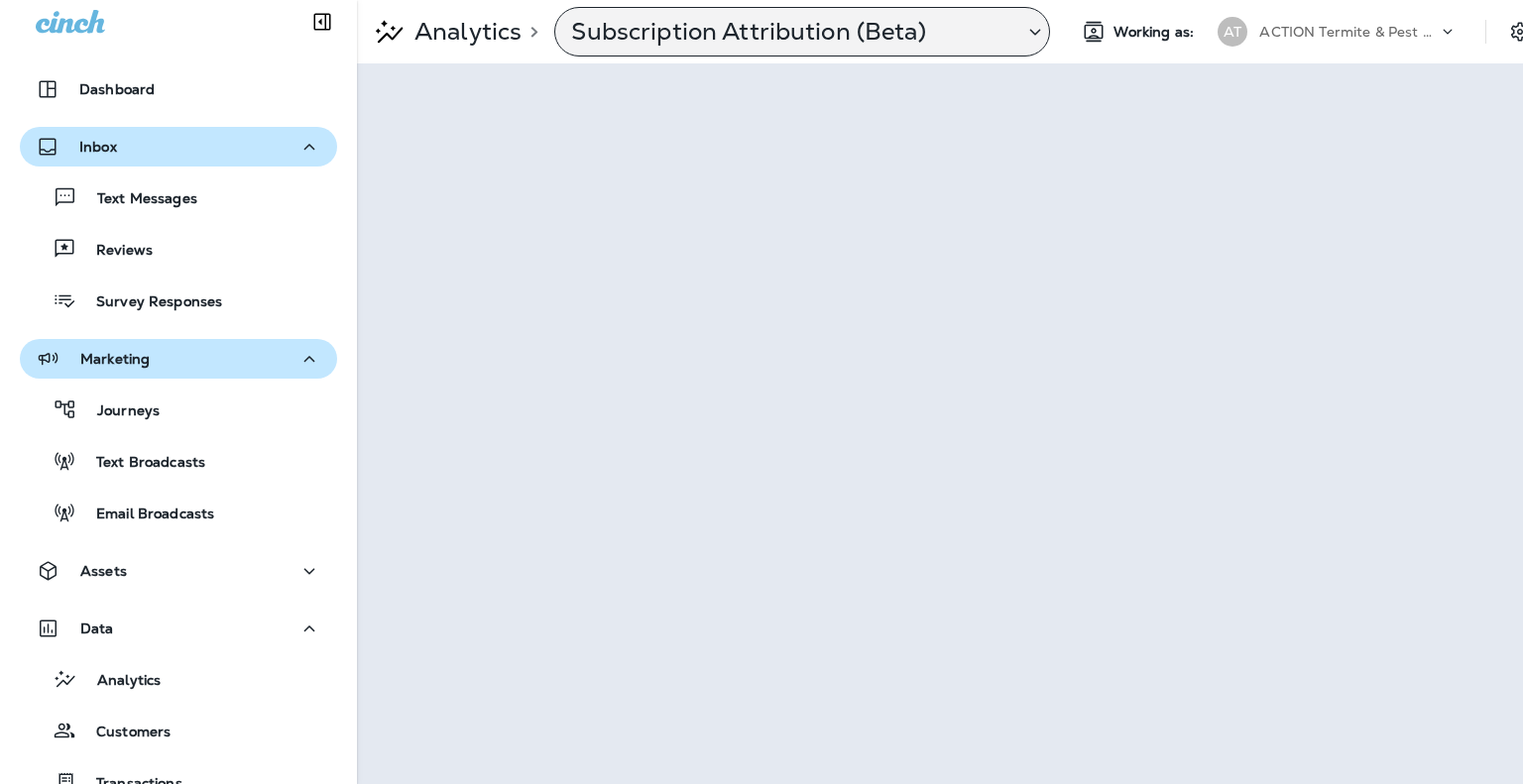
click at [1373, 36] on p "ACTION Termite & Pest Control" at bounding box center [1348, 32] width 179 height 16
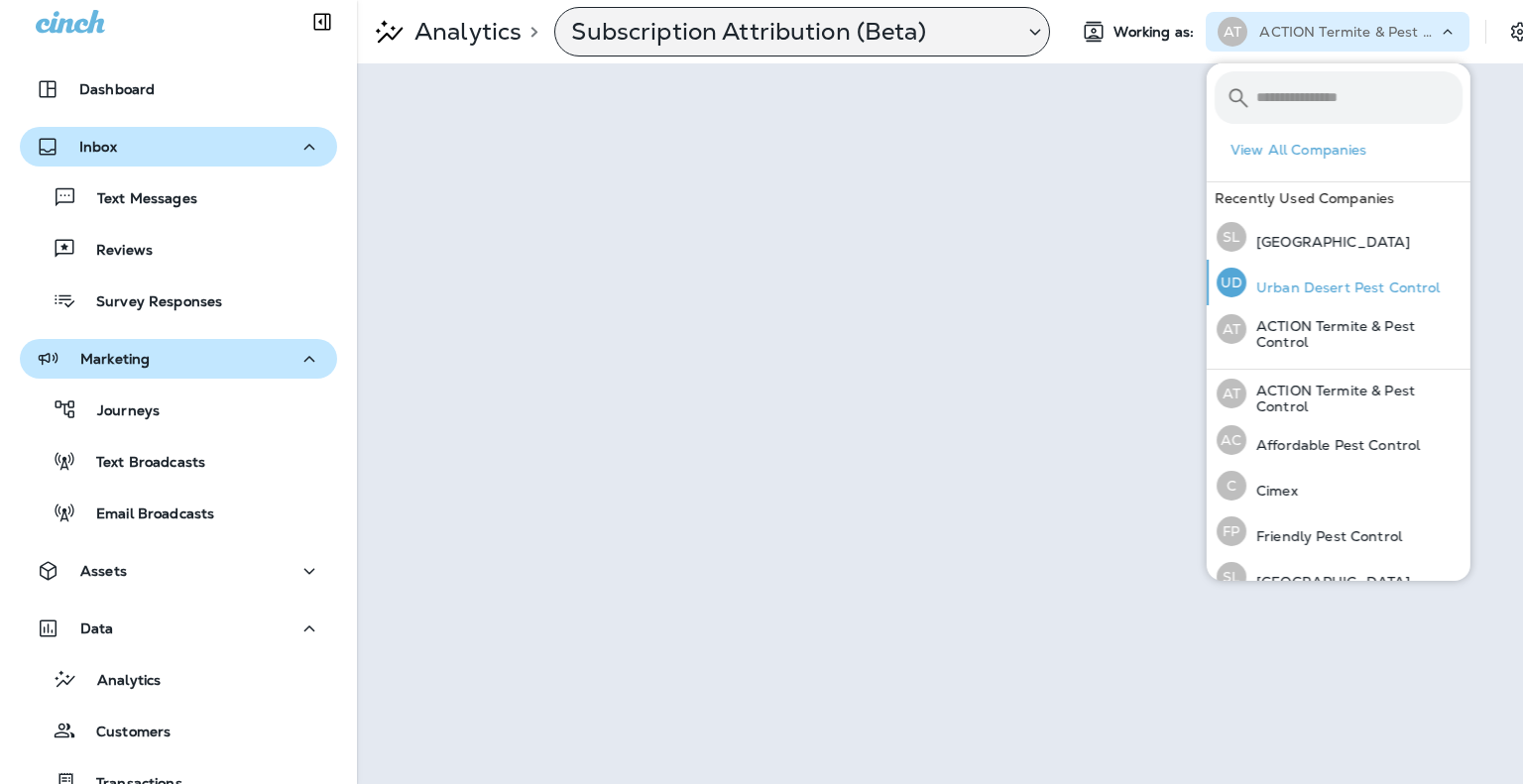
click at [1332, 297] on div "UD Urban Desert Pest Control" at bounding box center [1328, 282] width 240 height 46
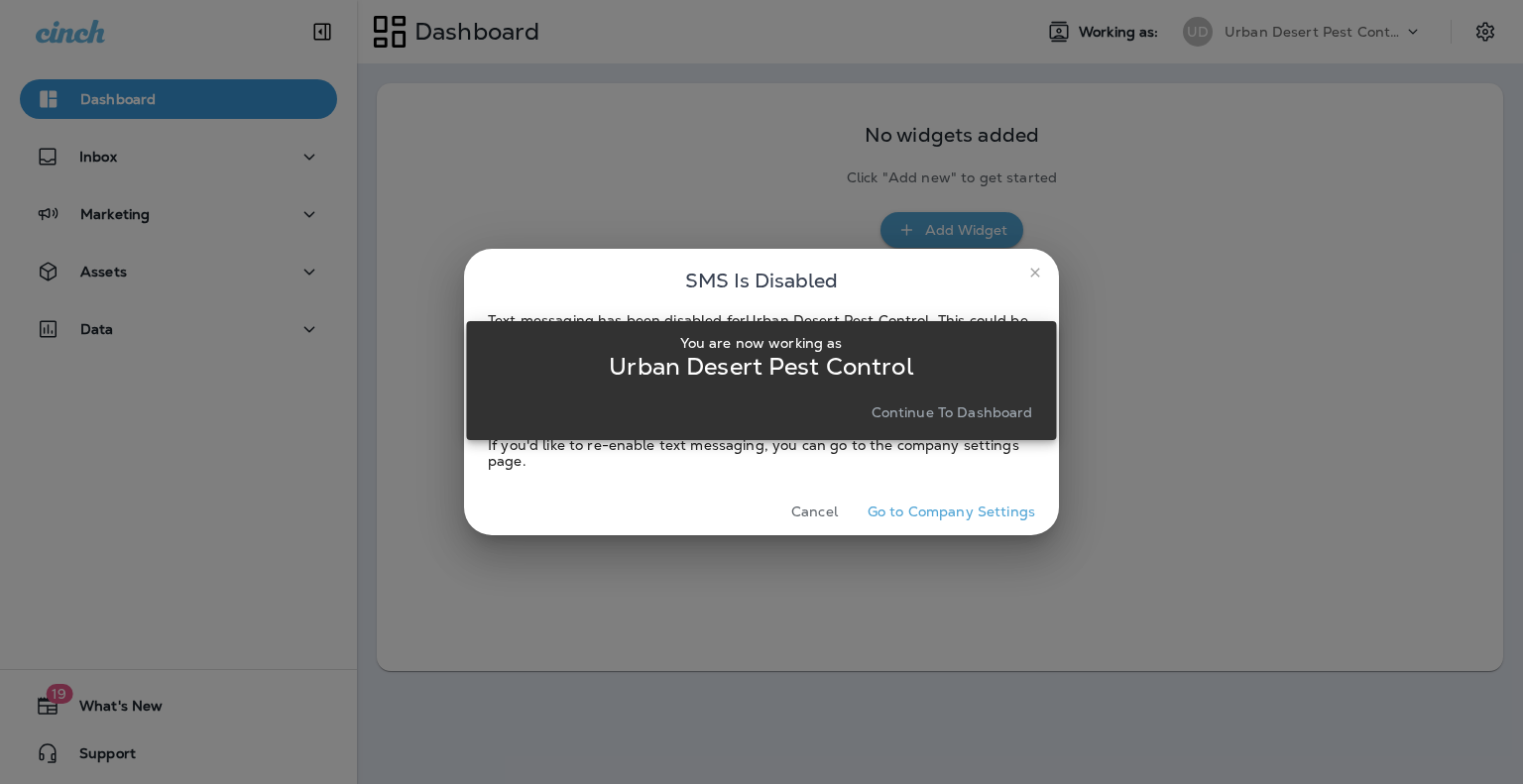
click at [960, 418] on p "Continue to Dashboard" at bounding box center [952, 412] width 162 height 16
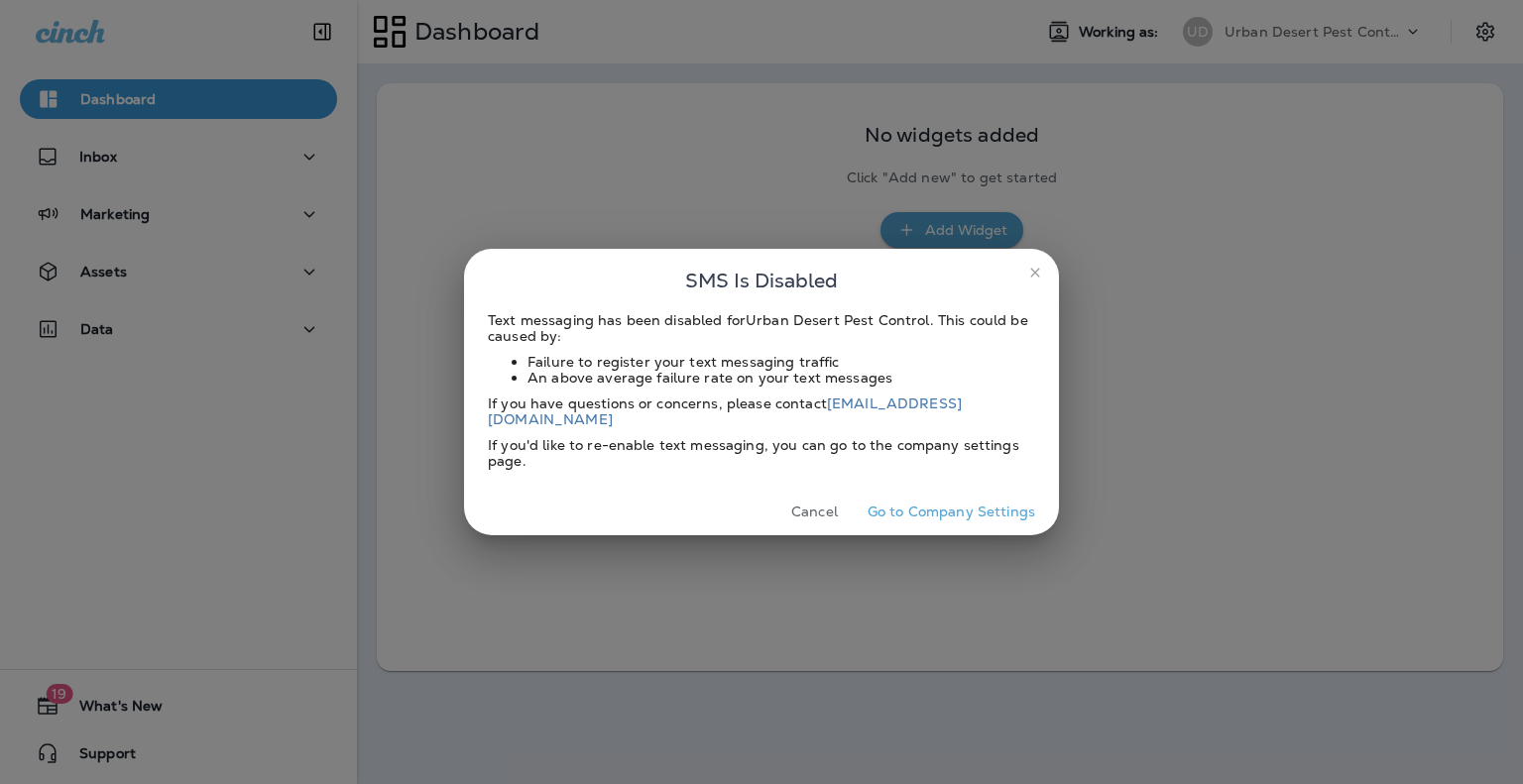
click at [954, 501] on button "Go to Company Settings" at bounding box center [951, 512] width 184 height 31
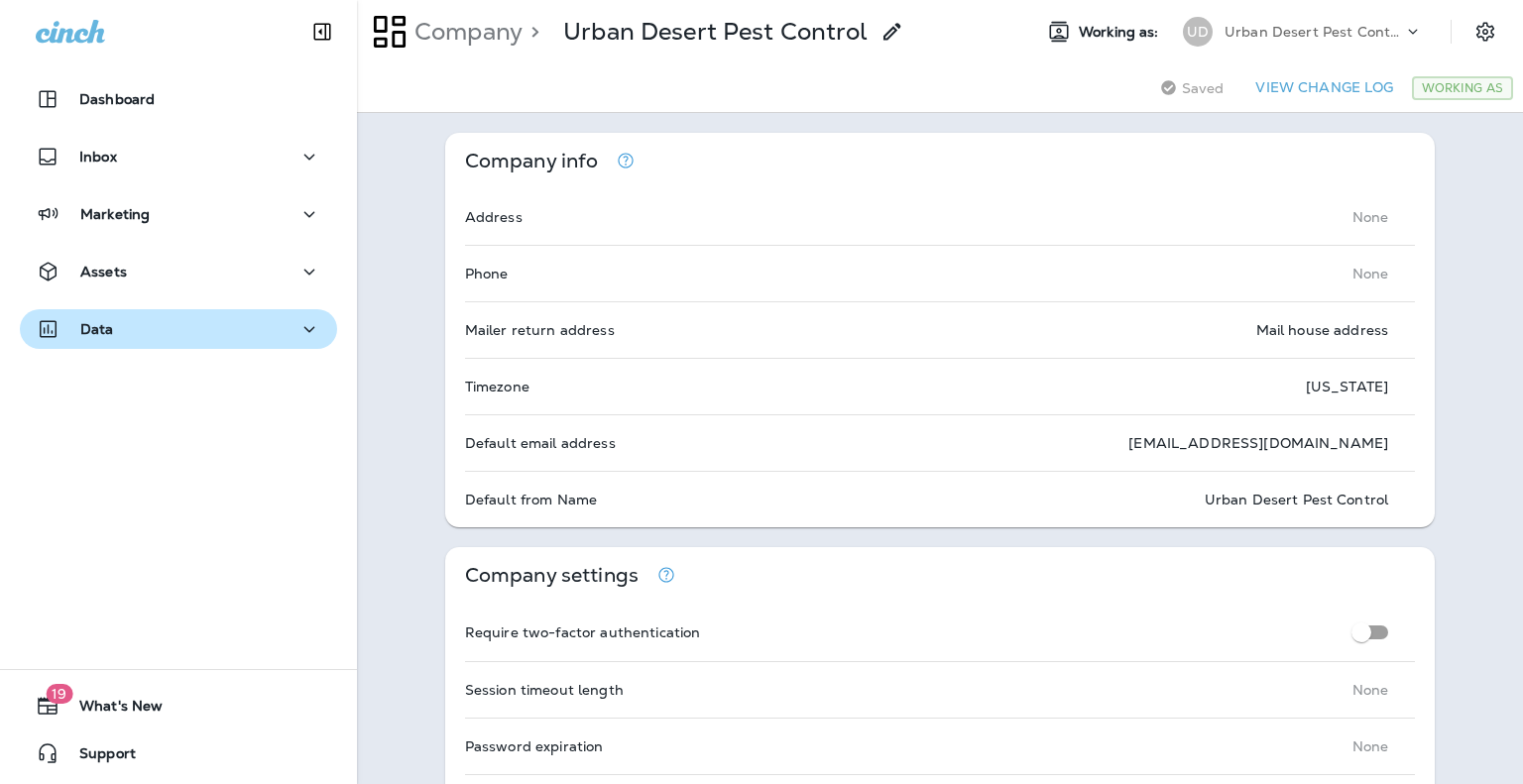
click at [127, 339] on div "Data" at bounding box center [179, 329] width 285 height 25
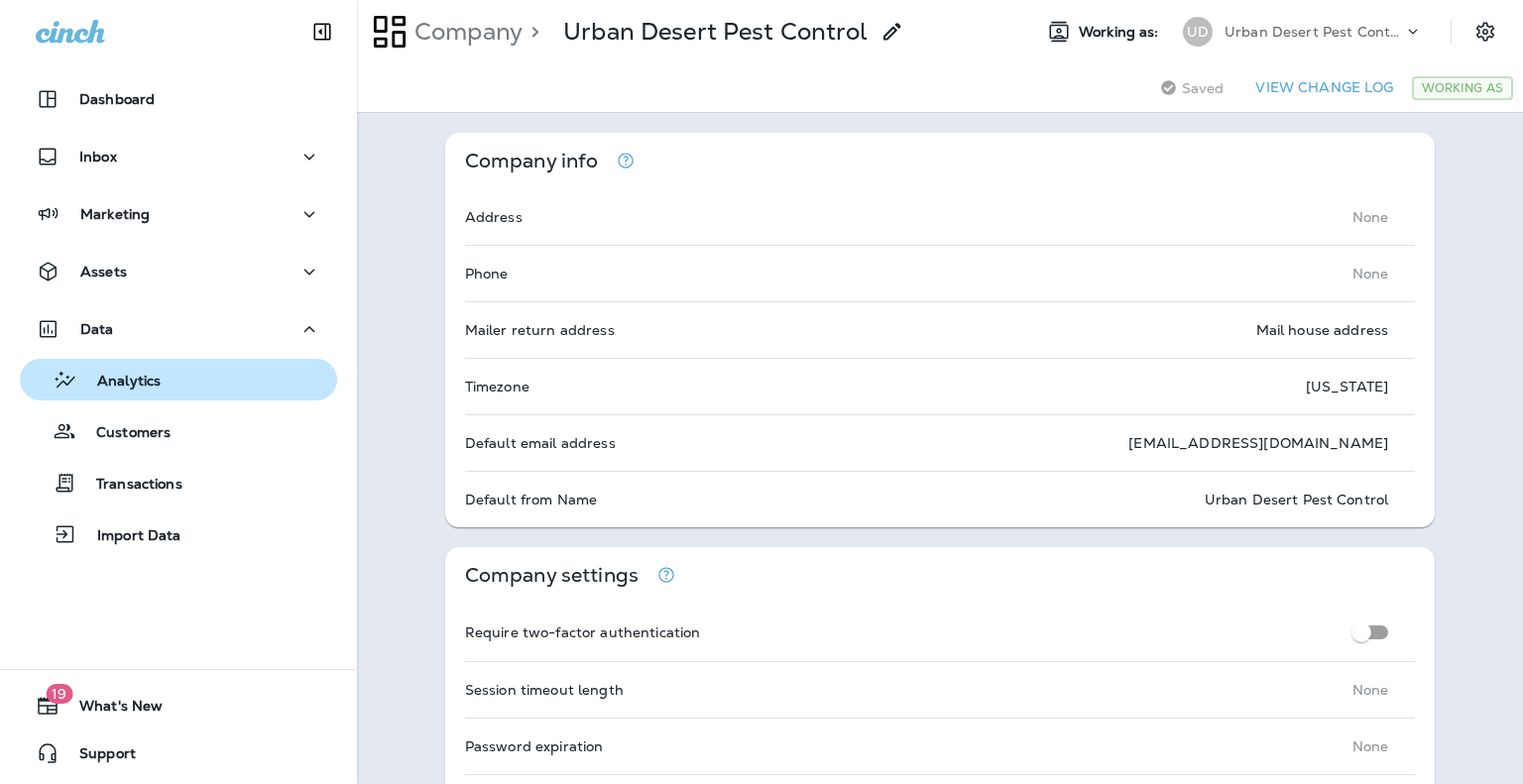
click at [134, 385] on p "Analytics" at bounding box center [118, 382] width 83 height 19
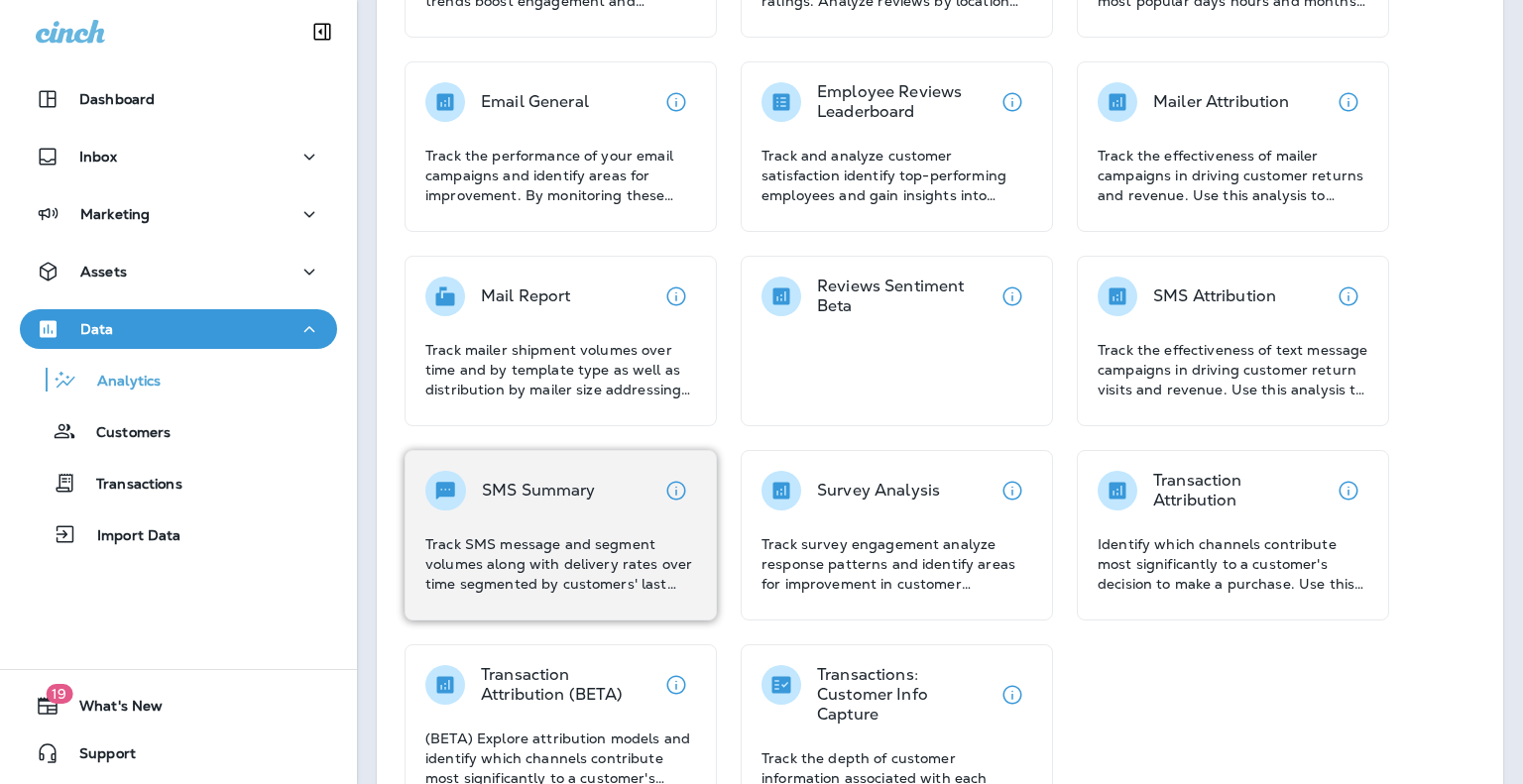
scroll to position [297, 0]
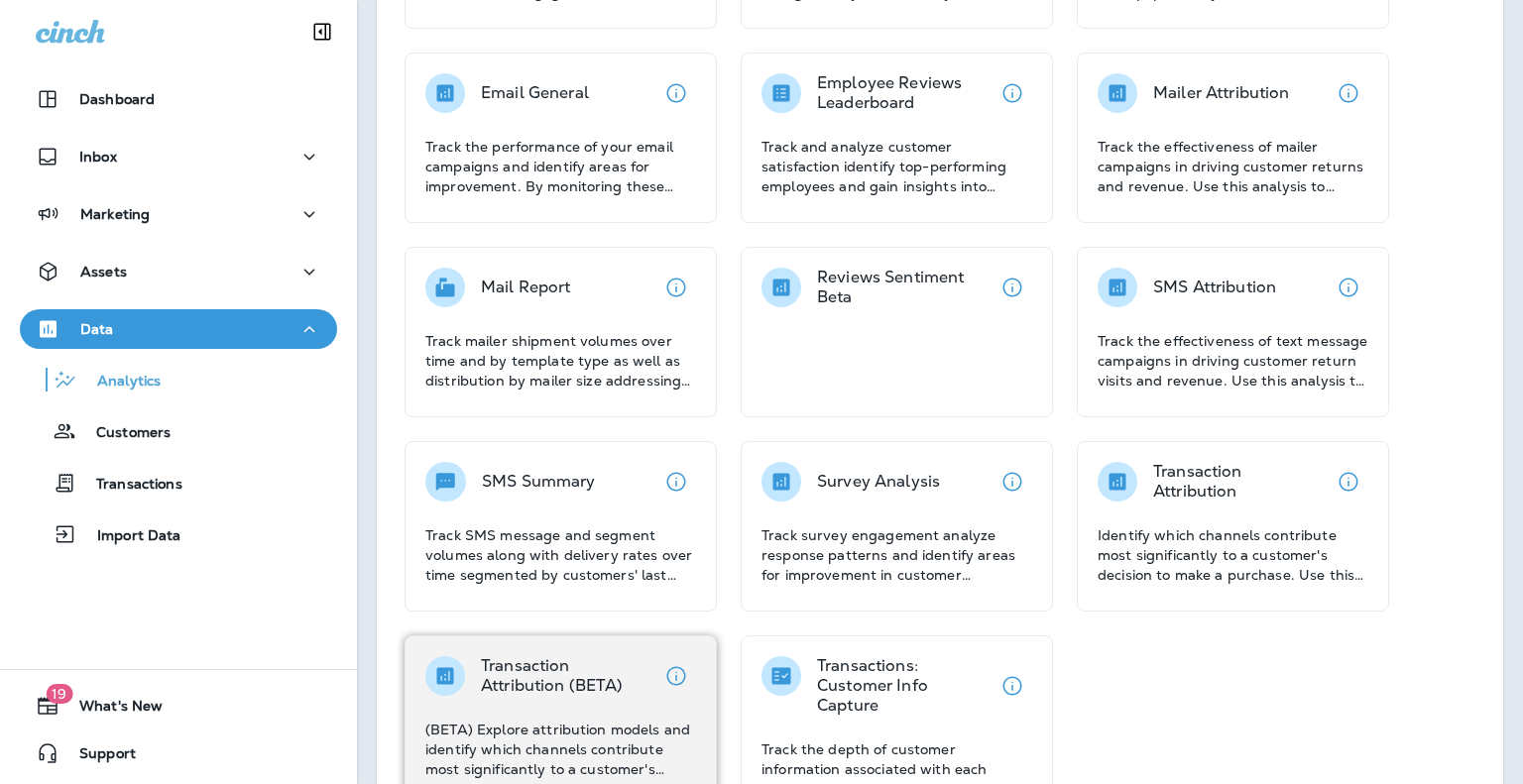
click at [555, 737] on p "(BETA) Explore attribution models and identify which channels contribute most s…" at bounding box center [560, 749] width 270 height 60
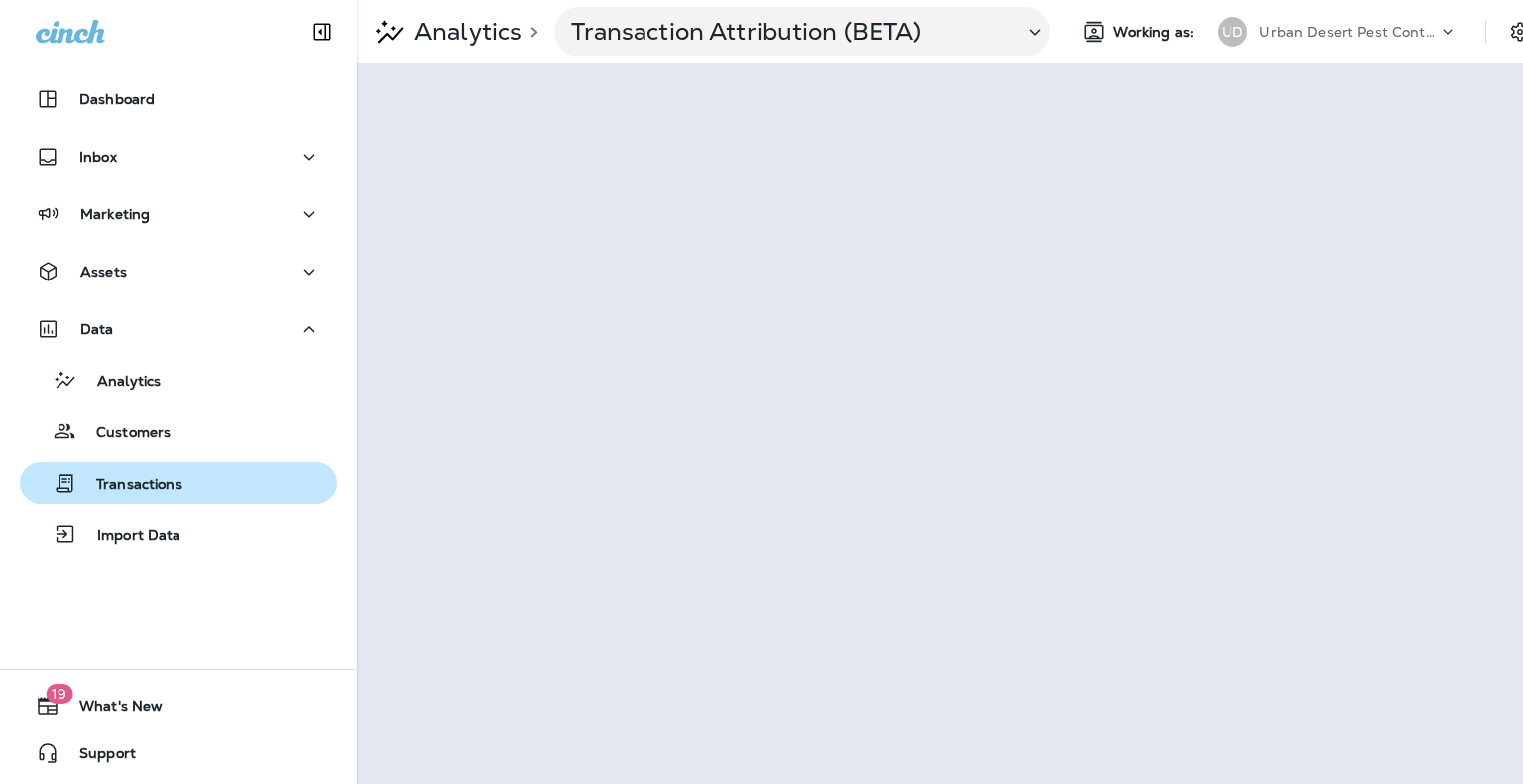
click at [167, 485] on p "Transactions" at bounding box center [130, 485] width 106 height 19
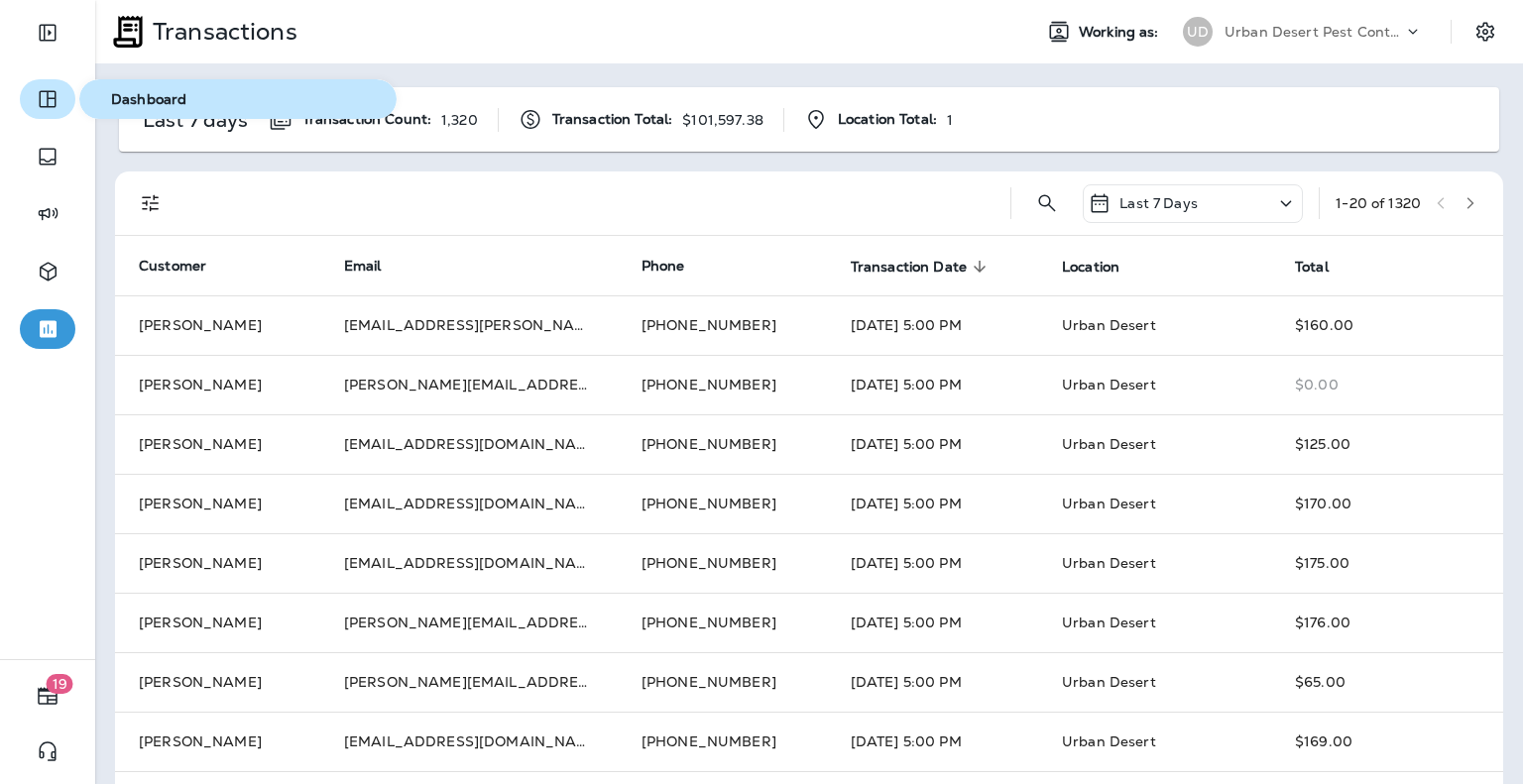
click at [59, 108] on icon "button" at bounding box center [48, 99] width 24 height 24
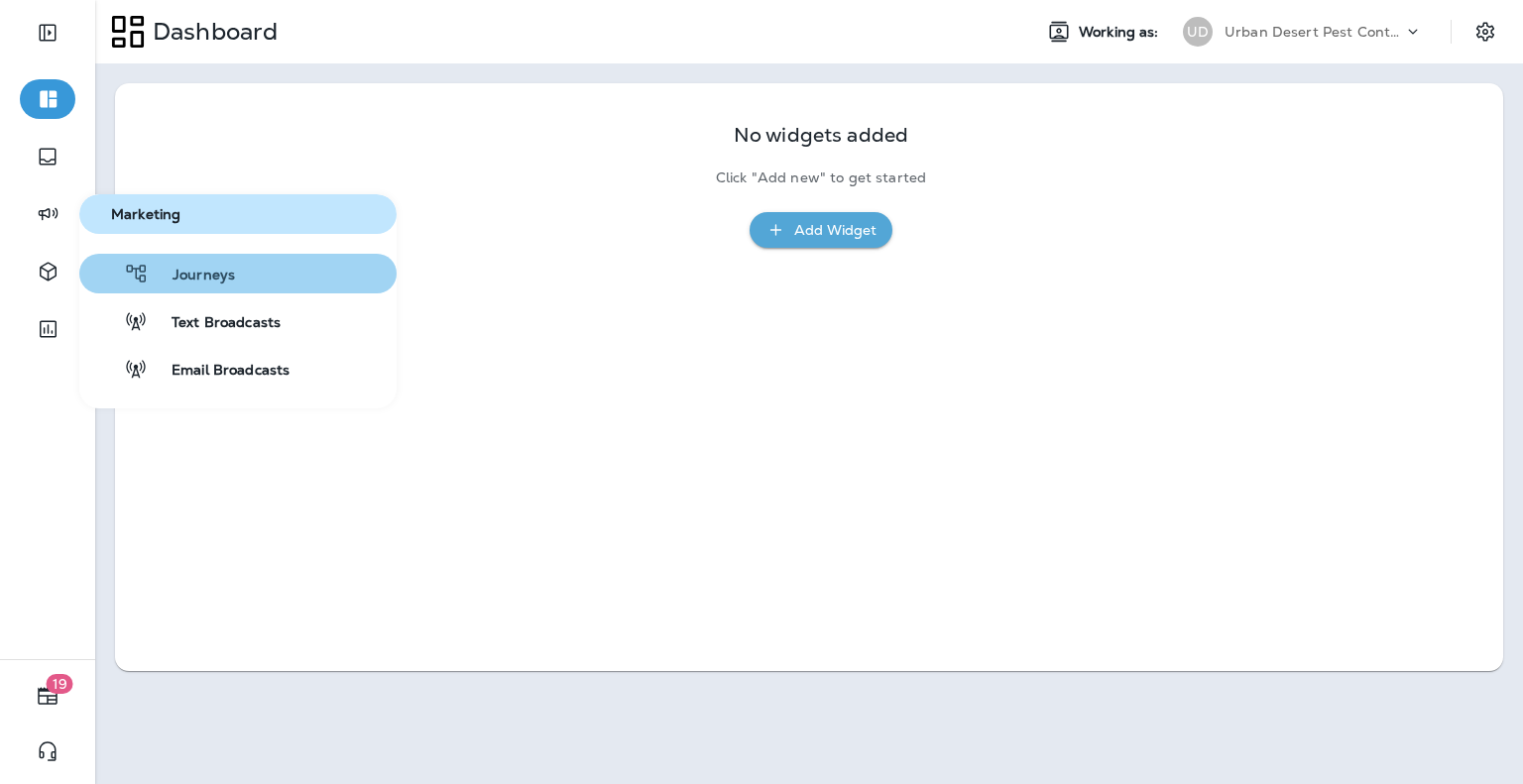
click at [203, 276] on span "Journeys" at bounding box center [192, 275] width 86 height 19
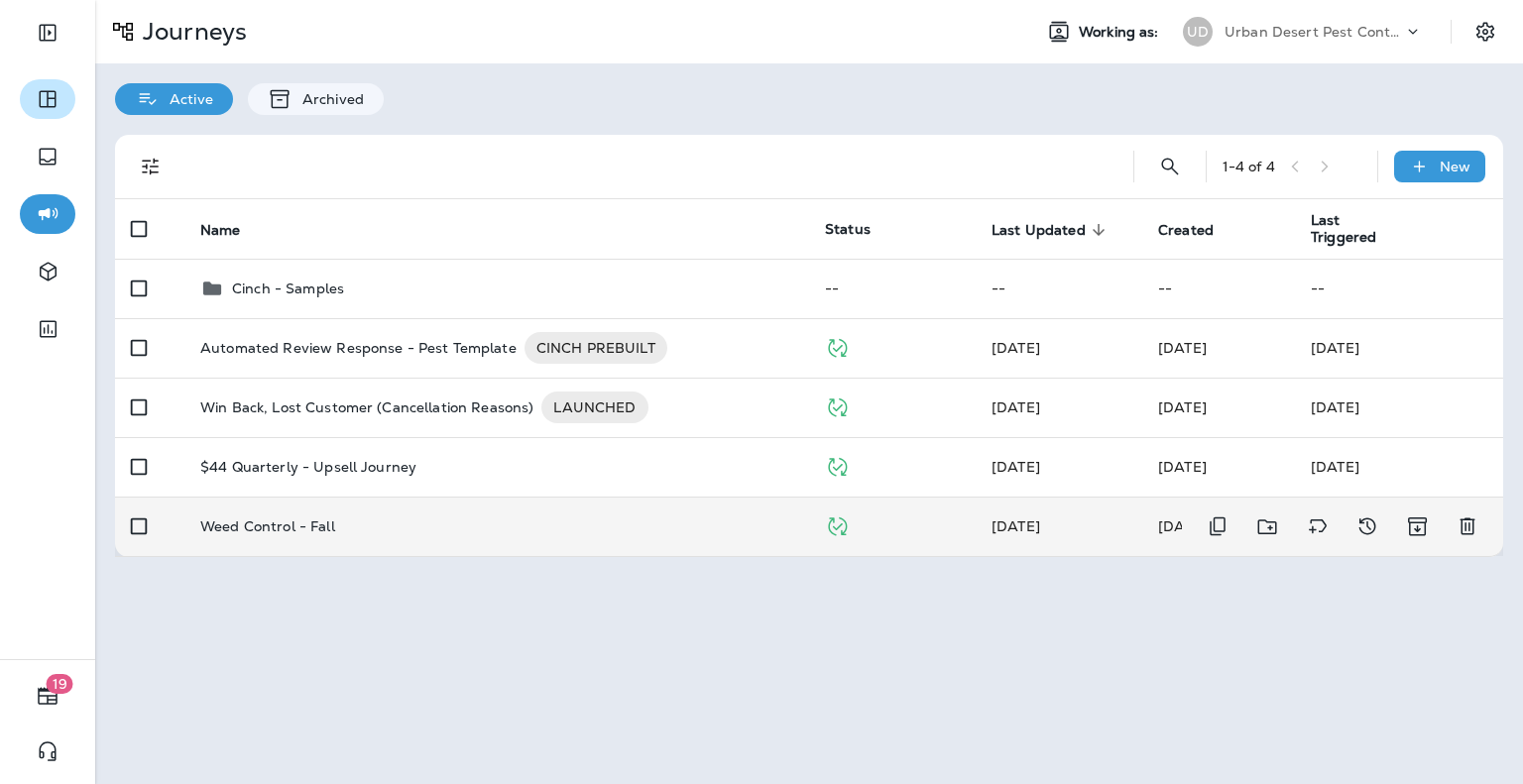
click at [263, 529] on p "Weed Control - Fall" at bounding box center [267, 527] width 135 height 16
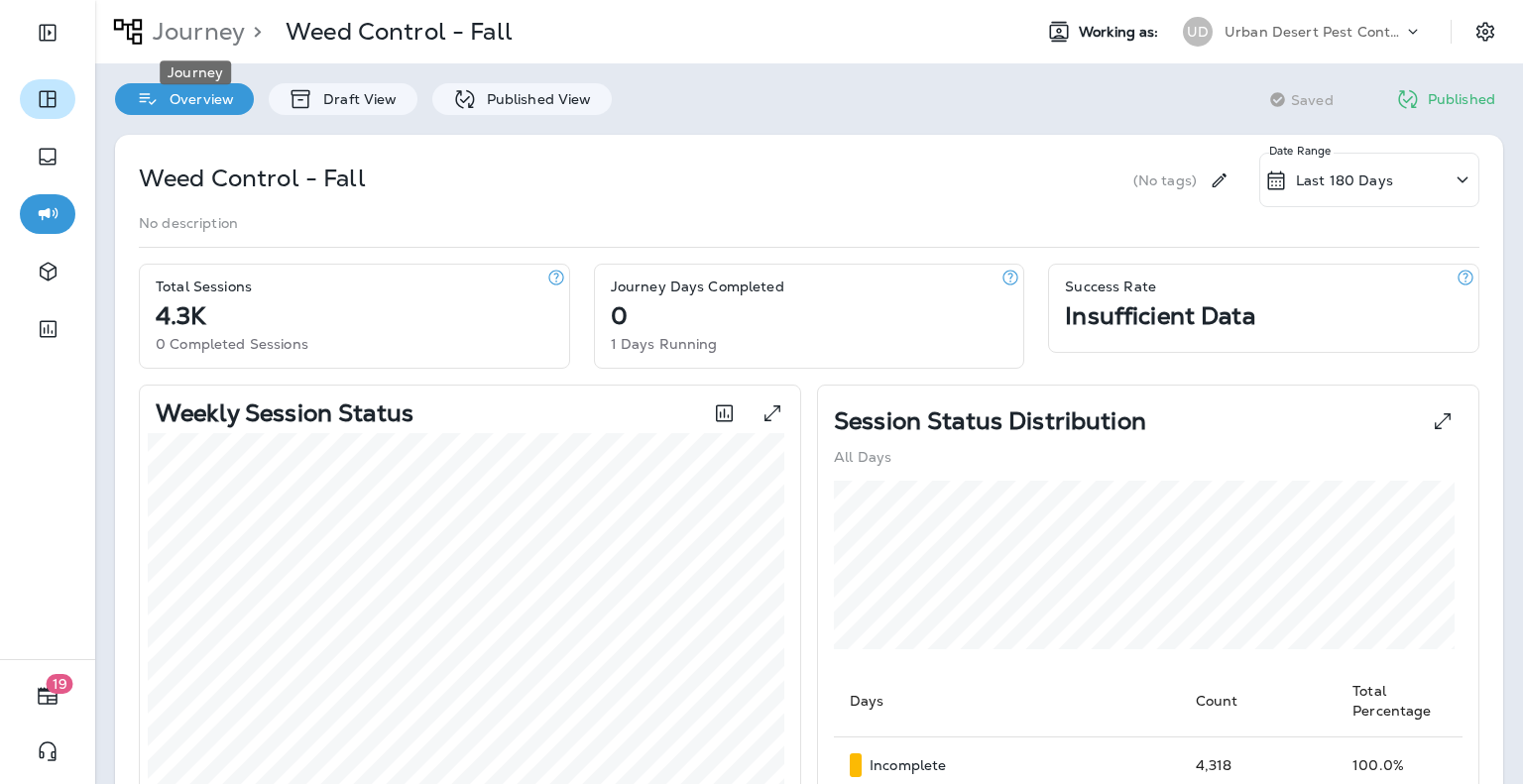
click at [183, 38] on p "Journey" at bounding box center [195, 32] width 100 height 30
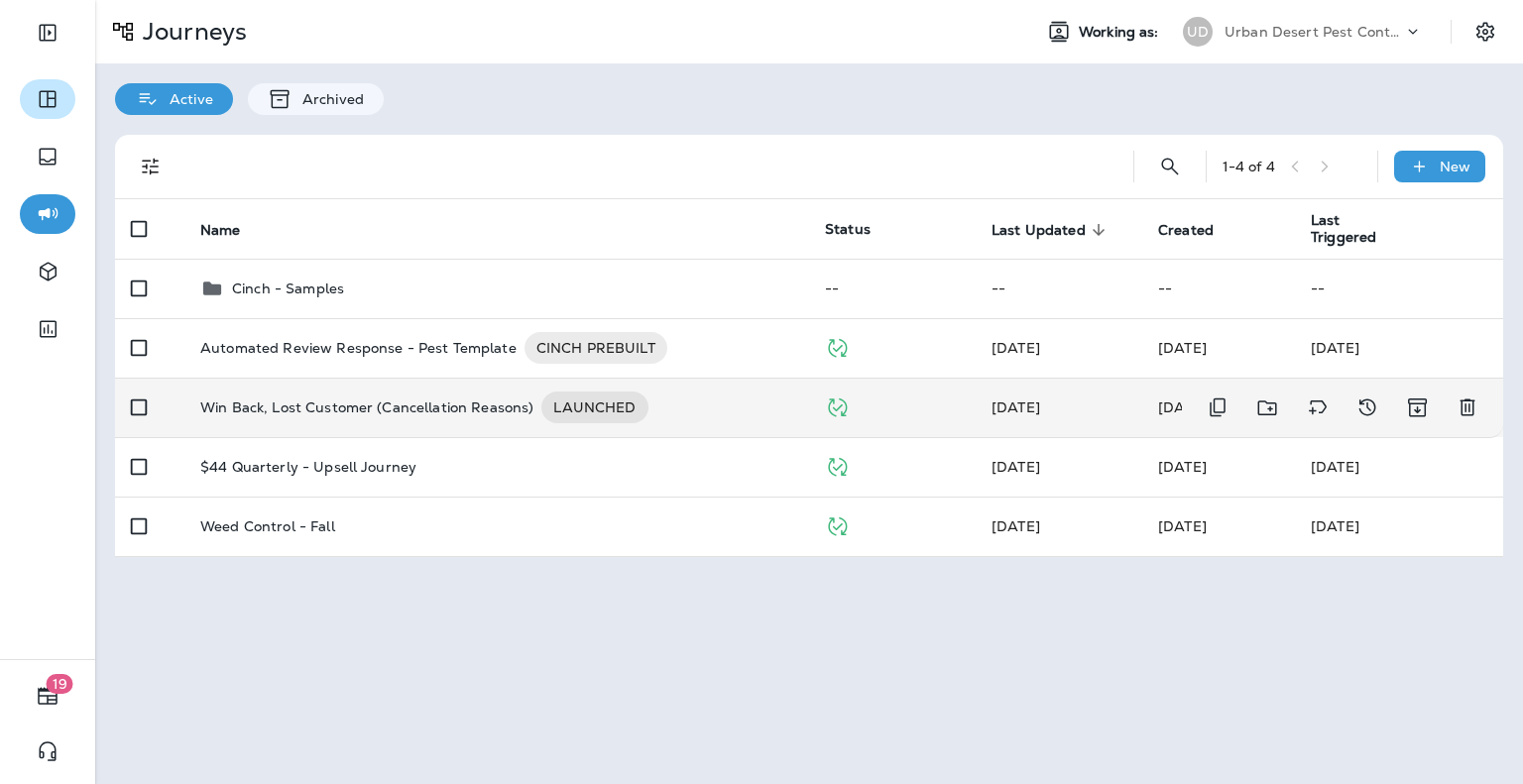
click at [321, 410] on p "Win Back, Lost Customer (Cancellation Reasons)" at bounding box center [367, 407] width 333 height 32
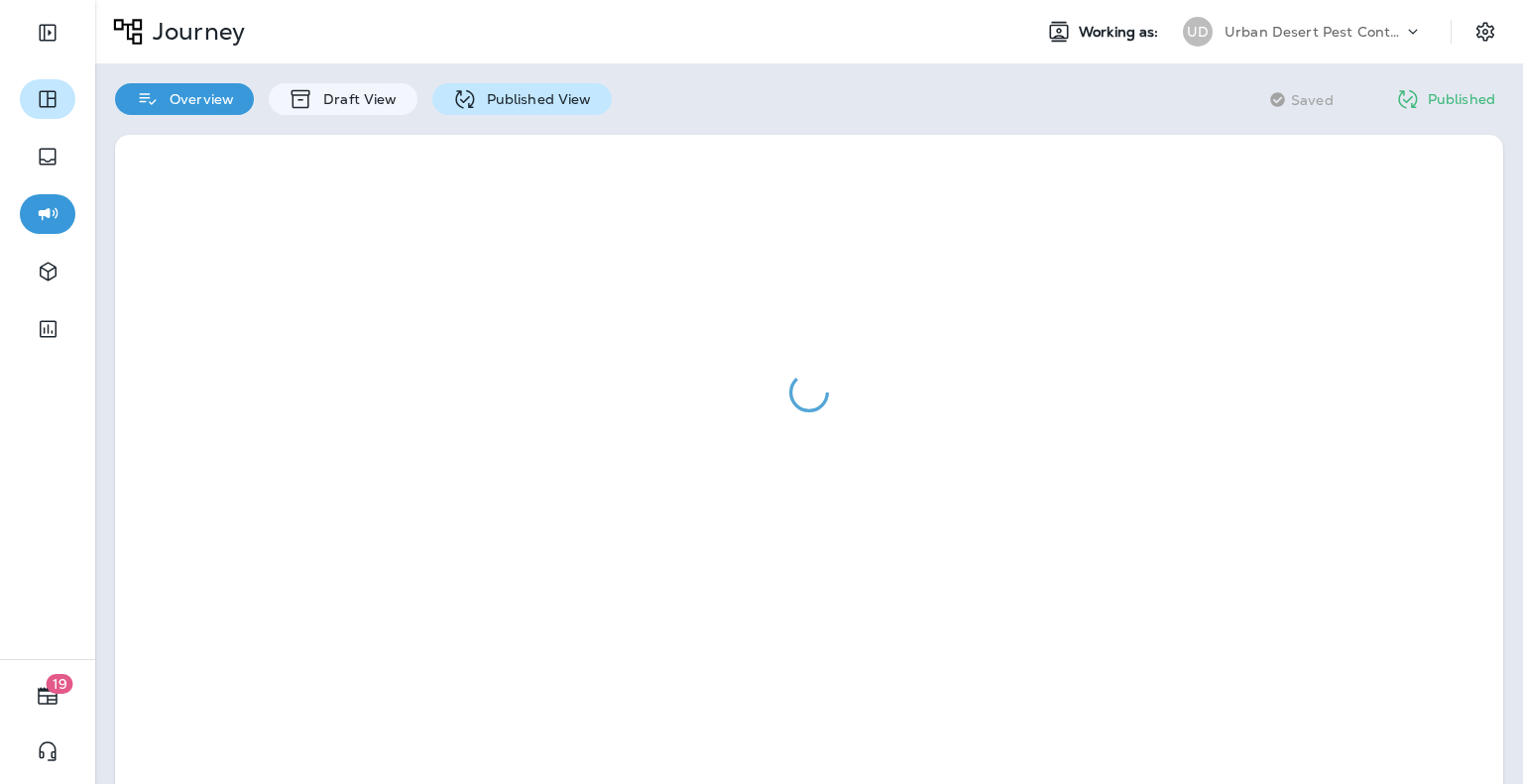
click at [519, 96] on p "Published View" at bounding box center [534, 99] width 115 height 16
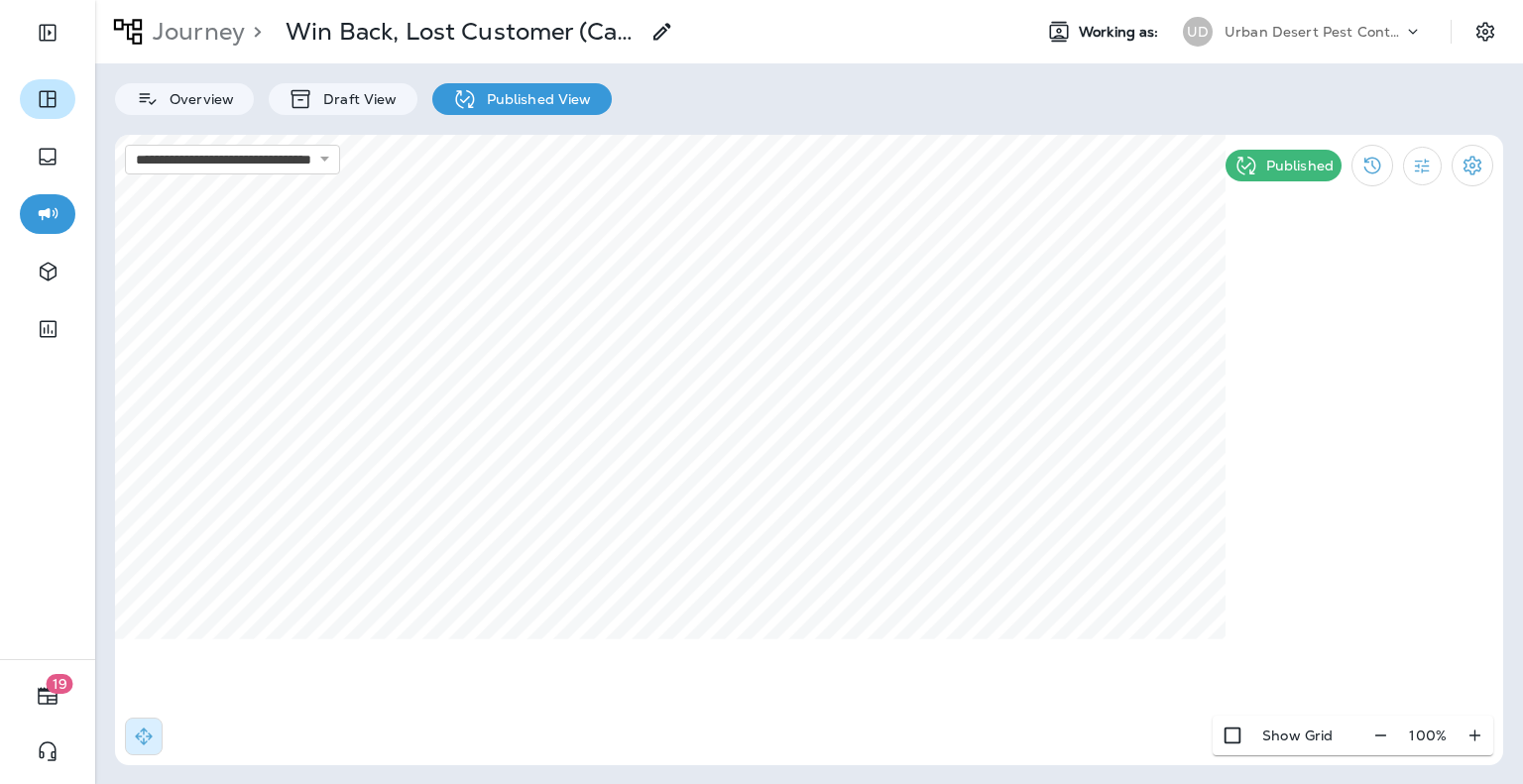
select select "*******"
click at [1192, 535] on div "**********" at bounding box center [1035, 565] width 377 height 173
click at [1194, 601] on div "**********" at bounding box center [1035, 565] width 377 height 173
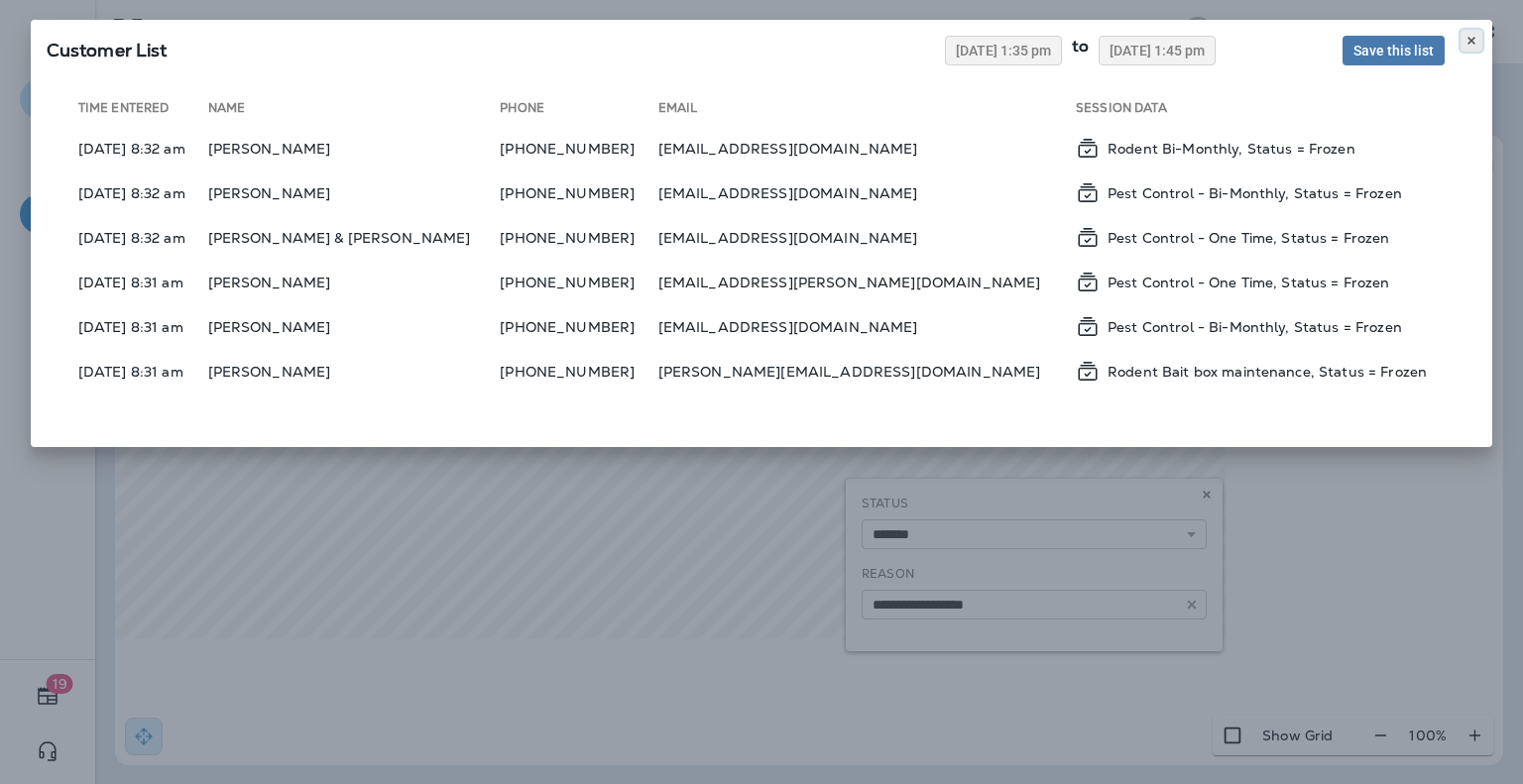
click at [1471, 41] on use at bounding box center [1471, 41] width 7 height 8
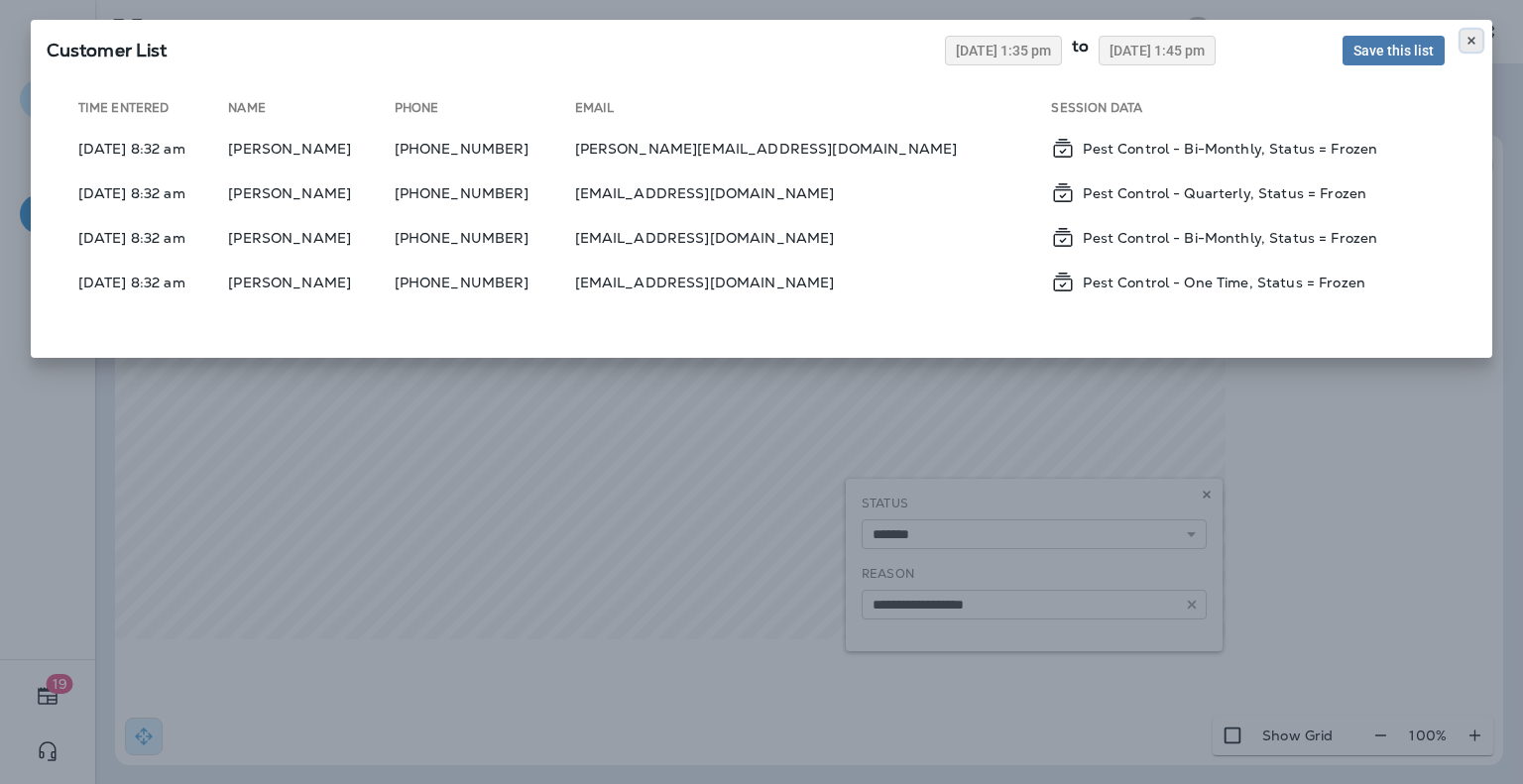
click at [1467, 41] on icon at bounding box center [1472, 41] width 12 height 12
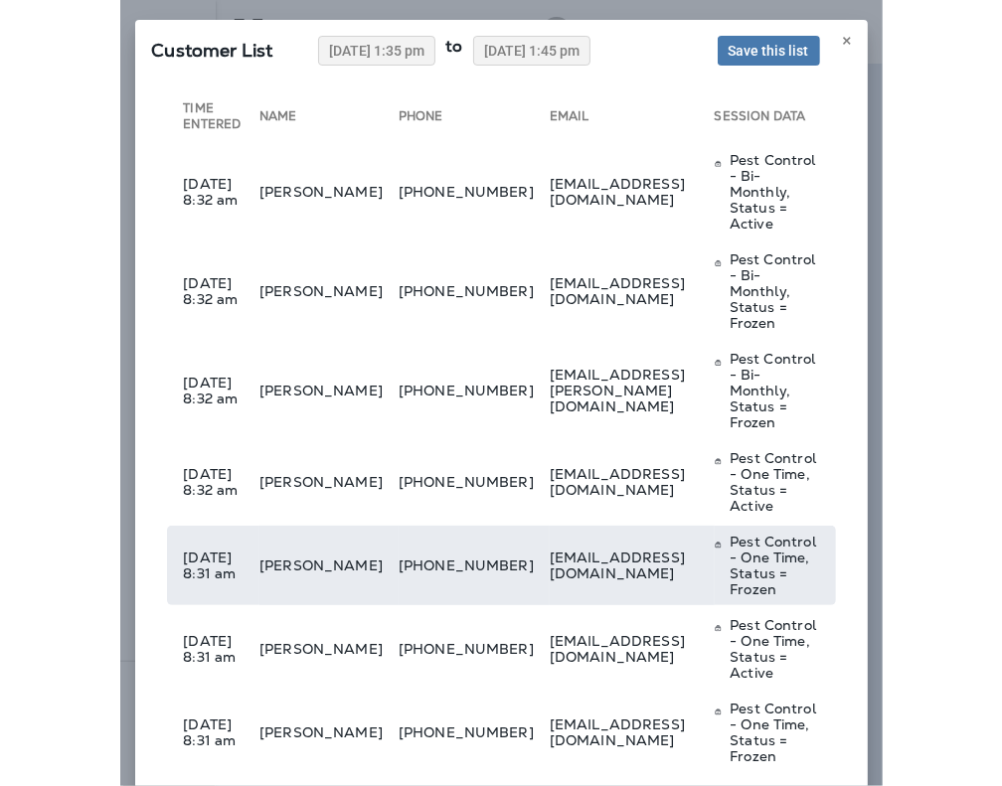
scroll to position [16, 0]
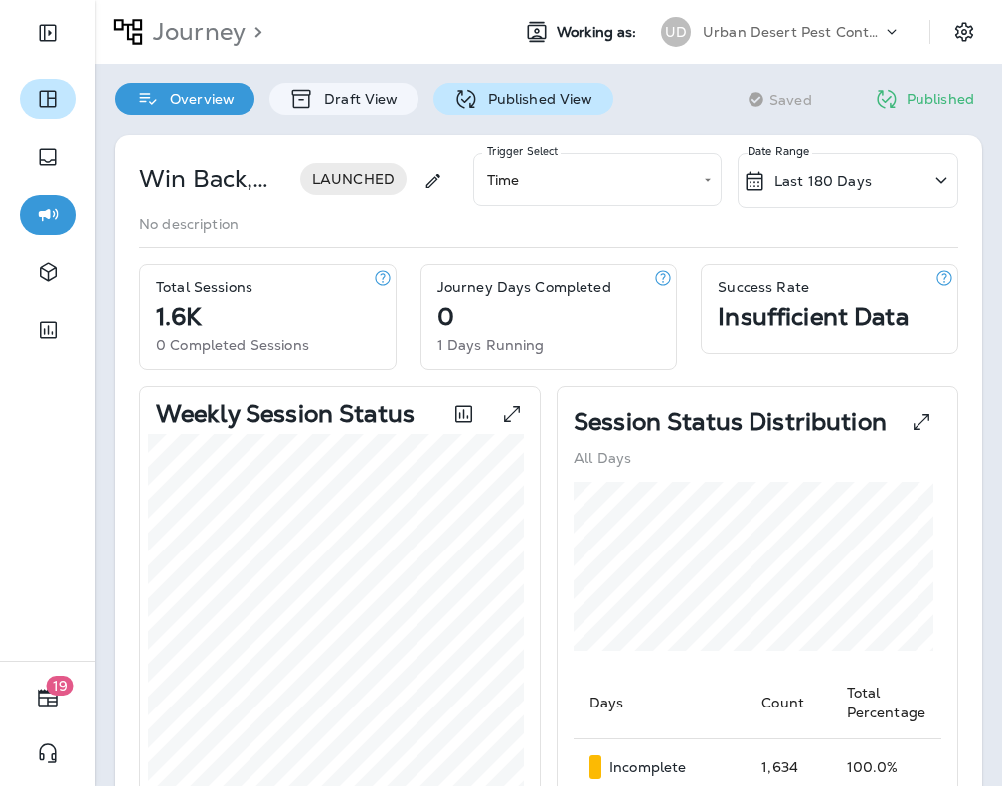
click at [538, 101] on p "Published View" at bounding box center [535, 99] width 115 height 16
